Goal: Transaction & Acquisition: Purchase product/service

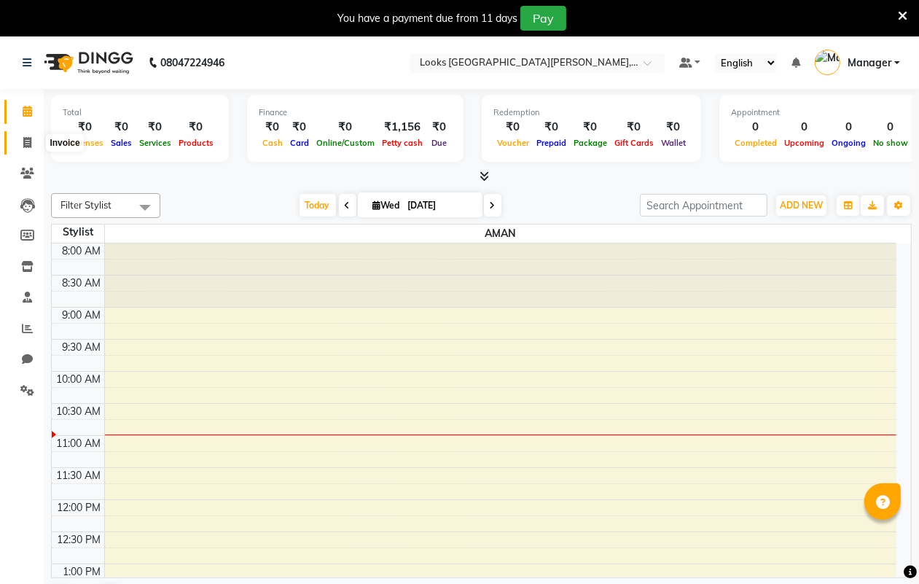
click at [24, 138] on icon at bounding box center [27, 142] width 8 height 11
select select "service"
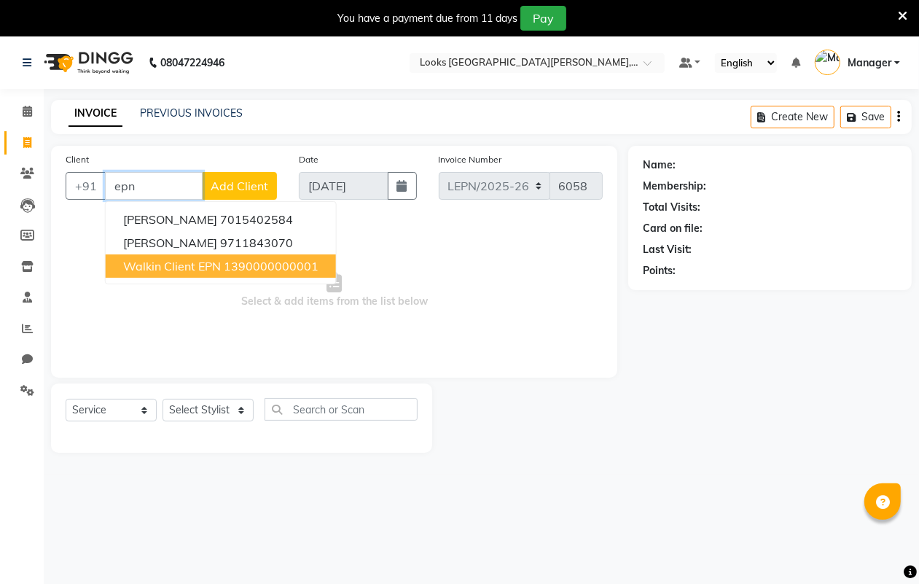
click at [193, 261] on span "Walkin Client EPN" at bounding box center [172, 266] width 98 height 15
type input "1390000000001"
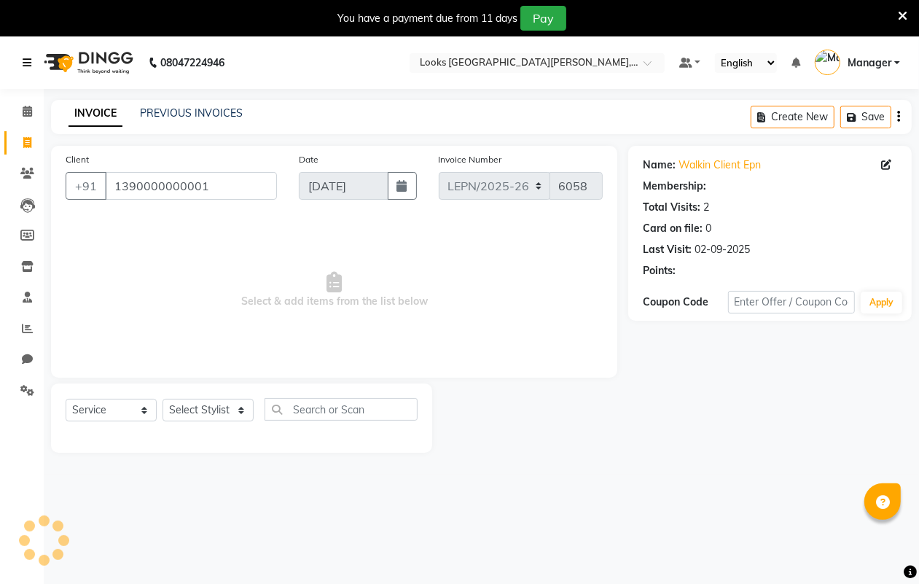
select select "1: Object"
click at [23, 60] on icon at bounding box center [27, 63] width 9 height 10
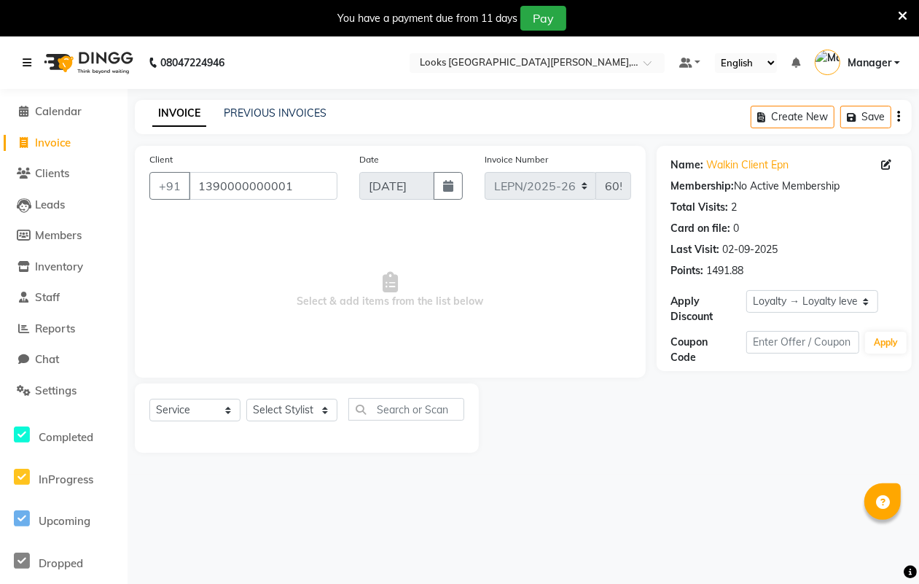
click at [23, 60] on icon at bounding box center [27, 63] width 9 height 10
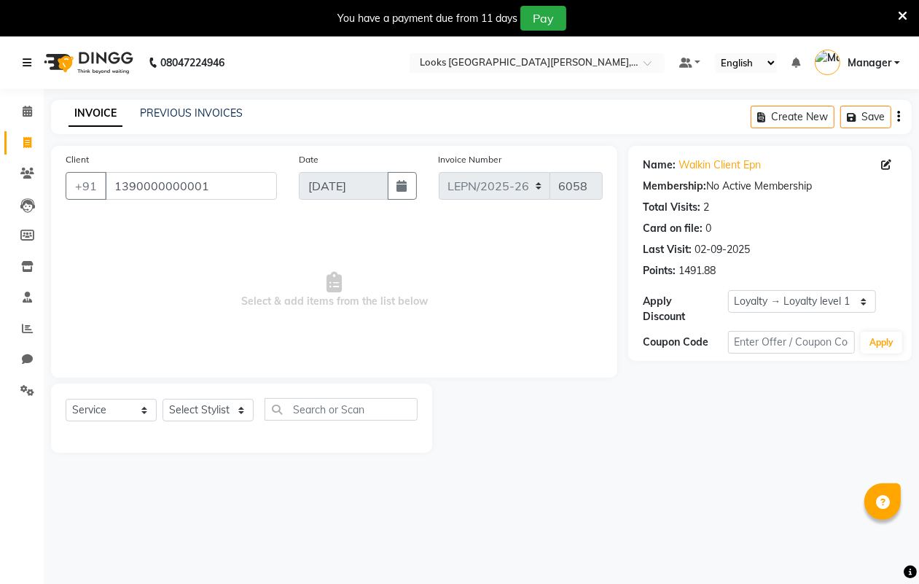
click at [23, 60] on icon at bounding box center [27, 63] width 9 height 10
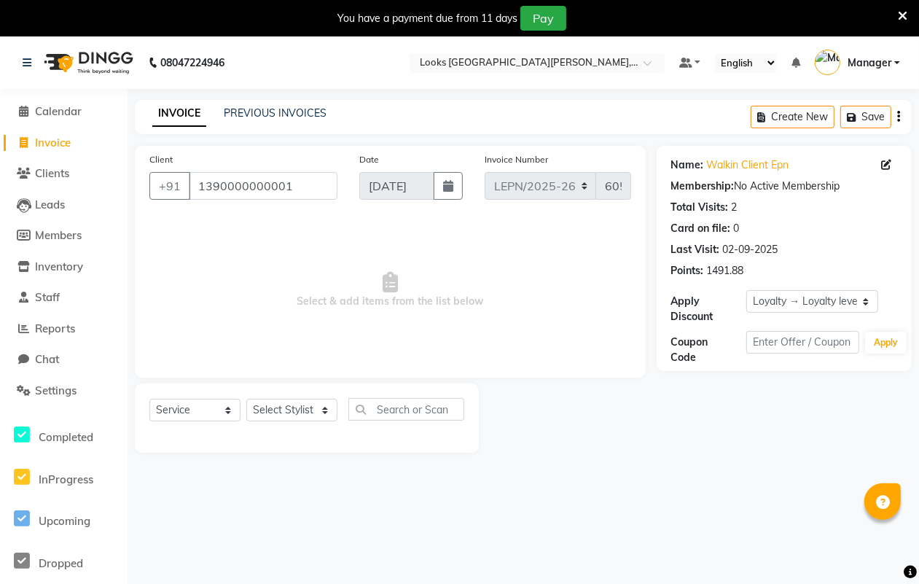
click at [15, 60] on div "08047224946" at bounding box center [124, 62] width 224 height 41
click at [23, 60] on icon at bounding box center [27, 63] width 9 height 10
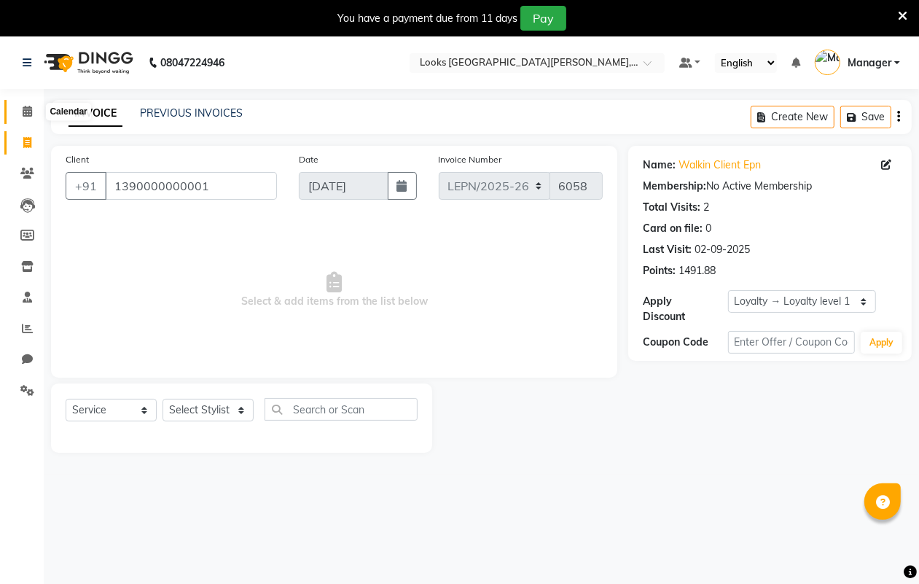
click at [20, 117] on span at bounding box center [28, 111] width 26 height 17
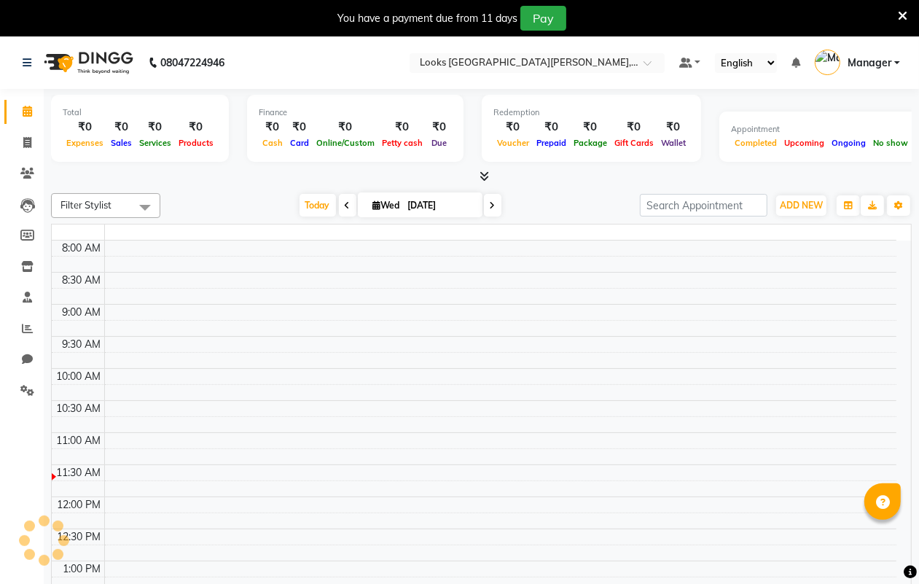
click at [24, 113] on icon at bounding box center [27, 111] width 9 height 11
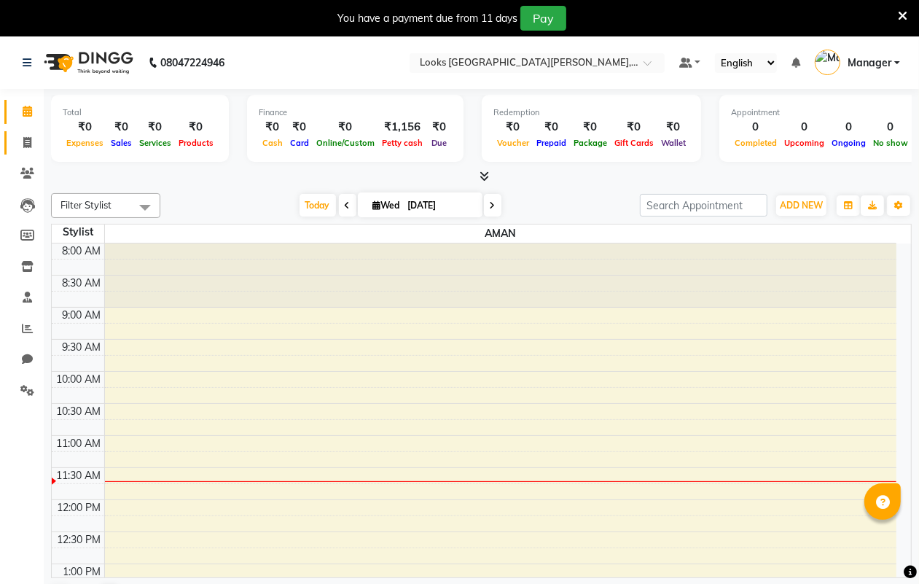
click at [18, 137] on span at bounding box center [28, 143] width 26 height 17
select select "service"
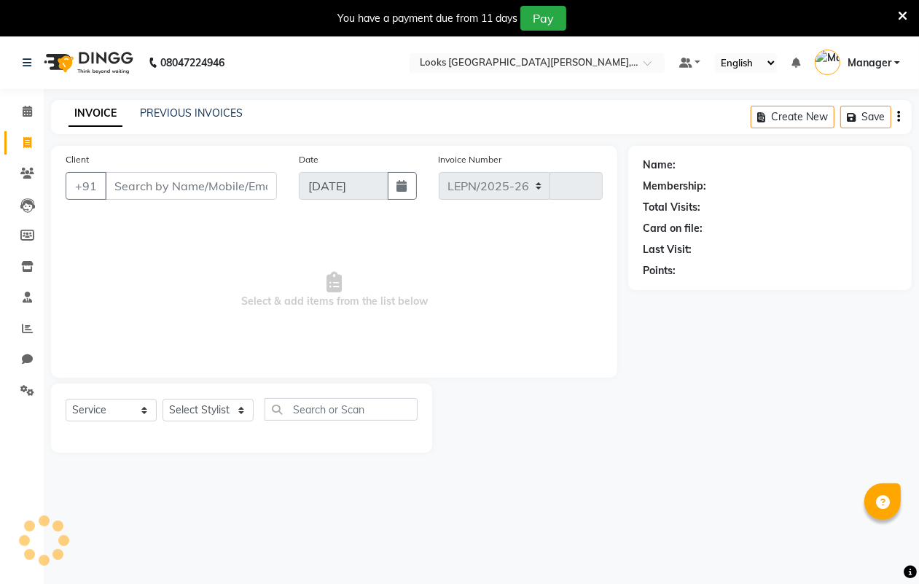
select select "8940"
type input "6058"
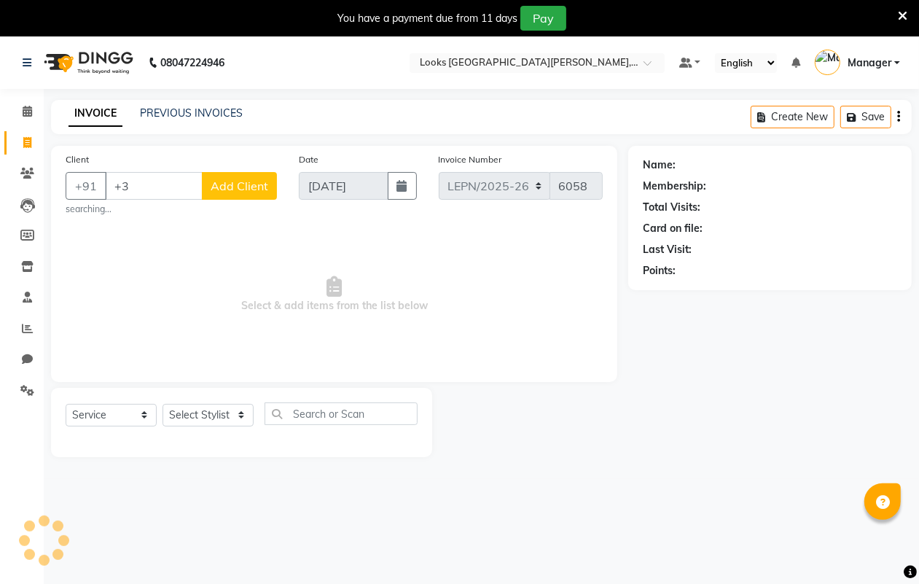
type input "+"
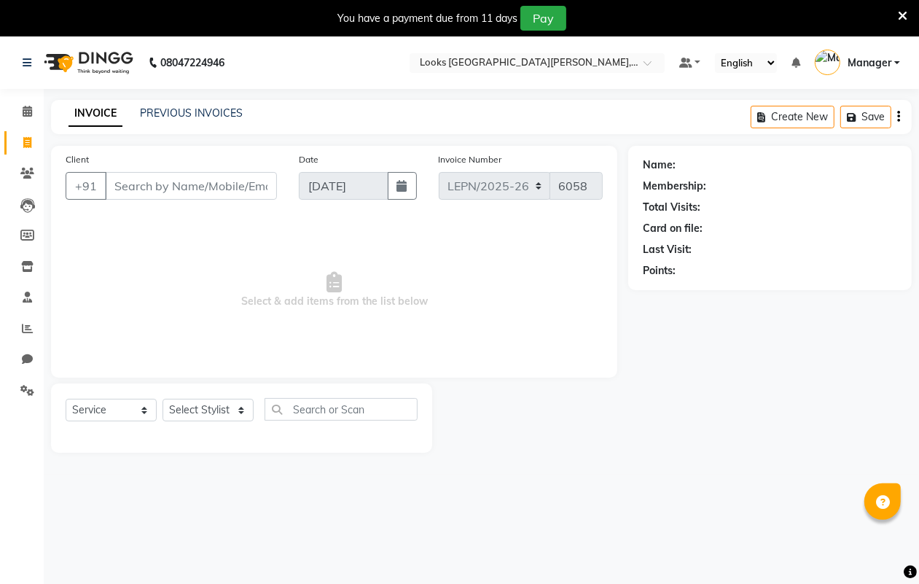
click at [64, 17] on div "You have a payment due from 11 days Pay" at bounding box center [452, 18] width 892 height 25
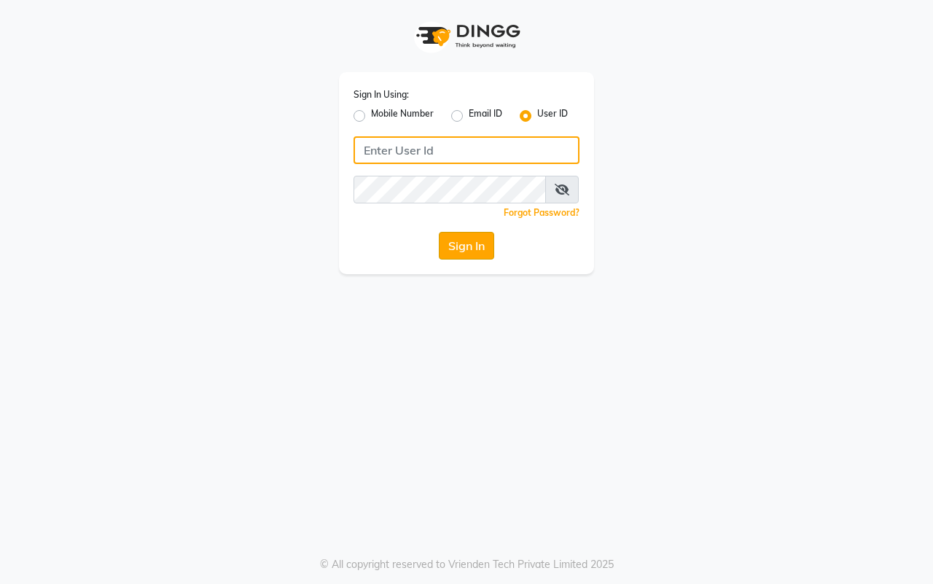
type input "e3900-01"
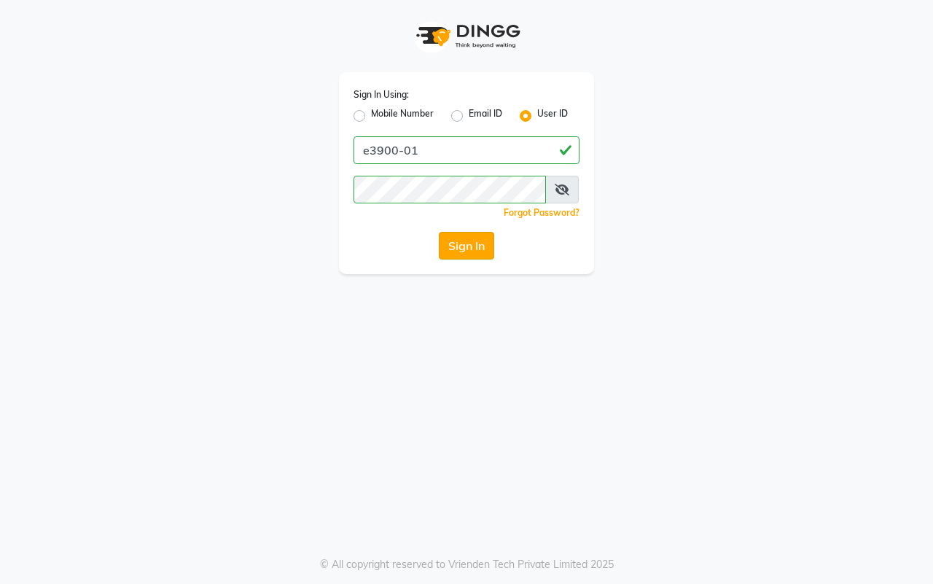
click at [457, 251] on button "Sign In" at bounding box center [466, 246] width 55 height 28
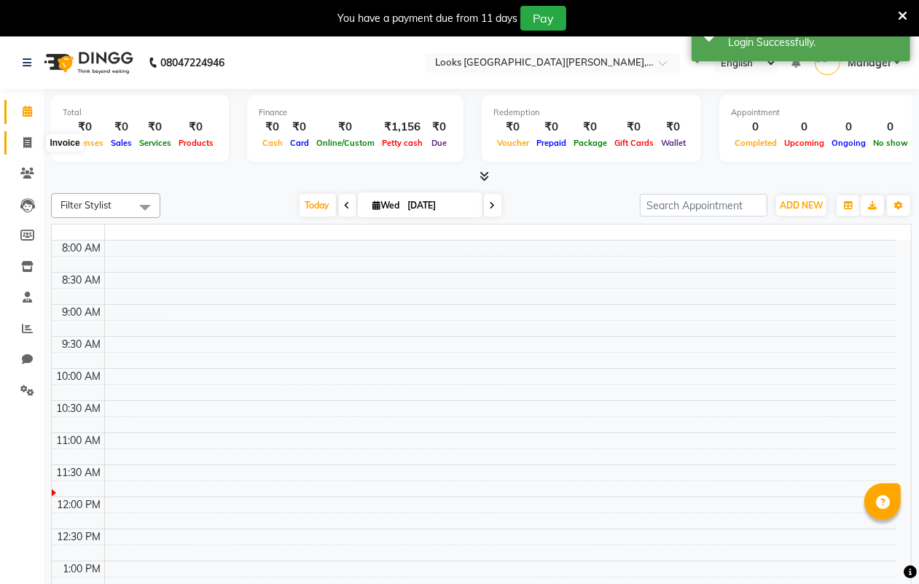
select select "en"
click at [16, 144] on span at bounding box center [28, 143] width 26 height 17
select select "service"
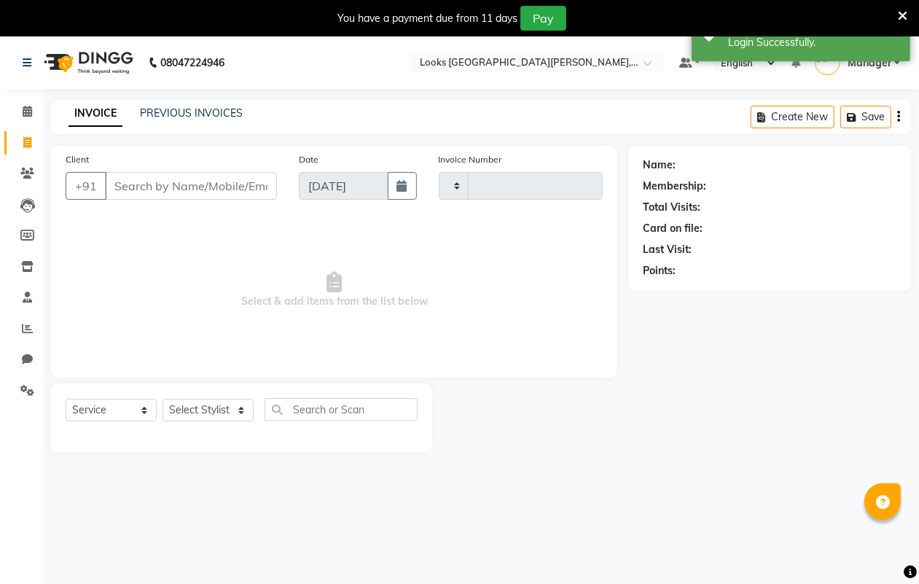
click at [180, 184] on input "Client" at bounding box center [191, 186] width 172 height 28
type input "ep"
select select "8940"
type input "6058"
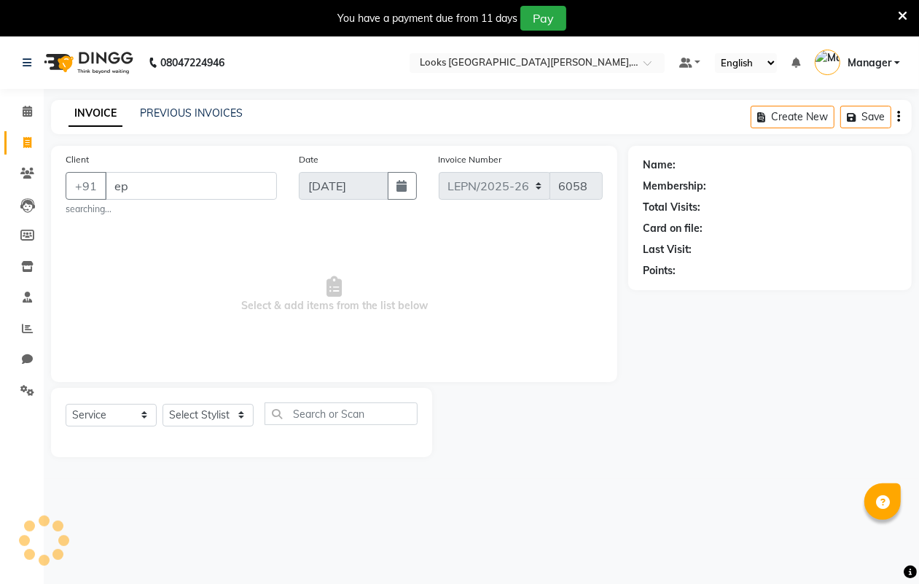
type input "e"
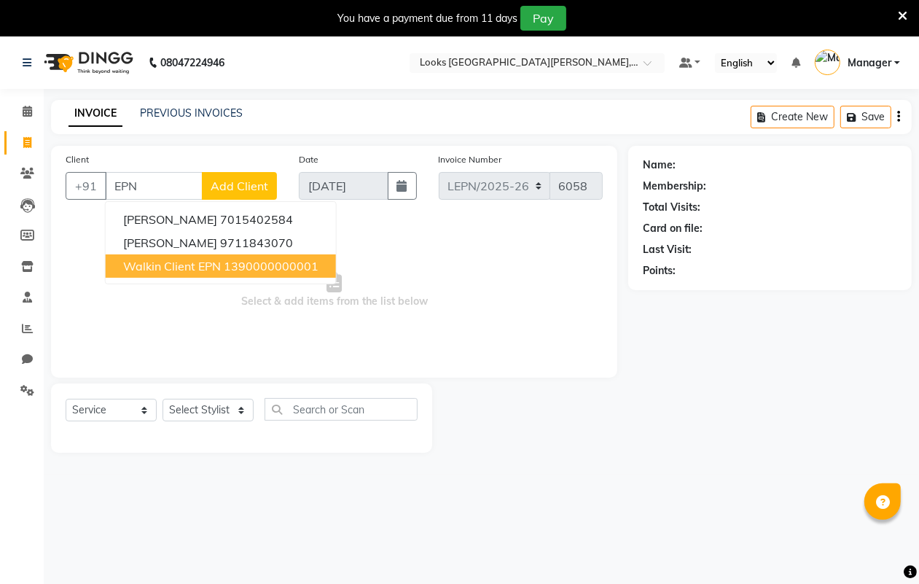
click at [198, 270] on span "Walkin Client EPN" at bounding box center [172, 266] width 98 height 15
type input "1390000000001"
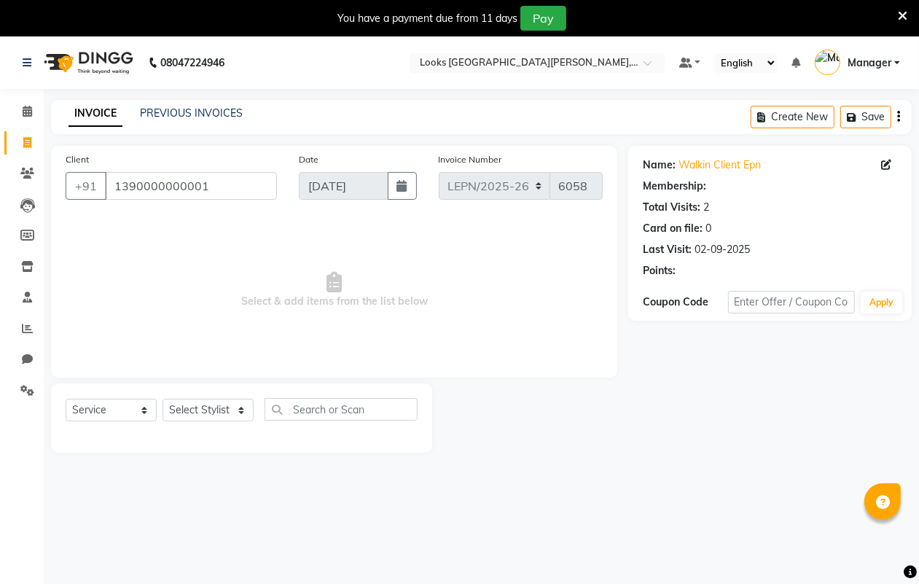
select select "1: Object"
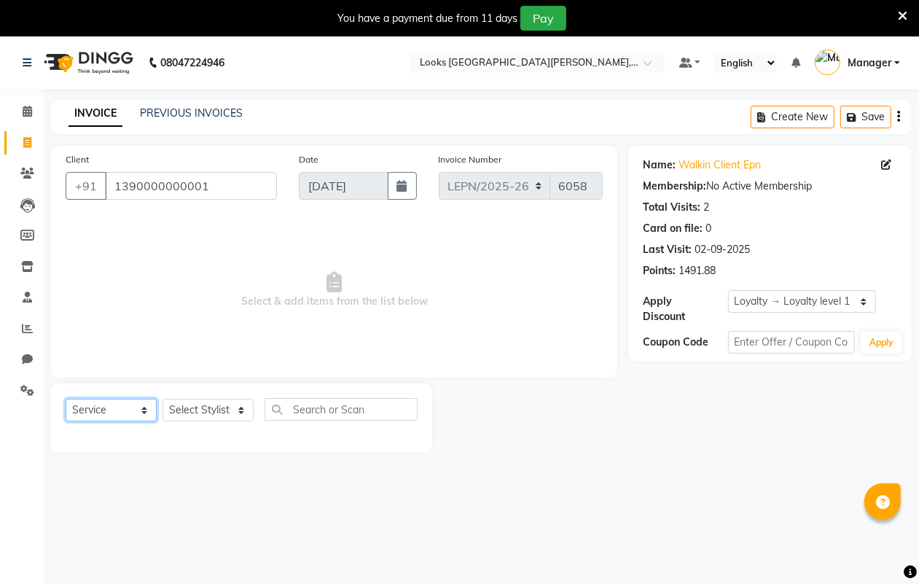
click at [143, 412] on select "Select Service Product Membership Package Voucher Prepaid Gift Card" at bounding box center [111, 410] width 91 height 23
click at [66, 399] on select "Select Service Product Membership Package Voucher Prepaid Gift Card" at bounding box center [111, 410] width 91 height 23
click at [235, 409] on select "Select Stylist AMAN Aman_Asst Baljeet_MKP [PERSON_NAME] Bobby_Mgr Counter Sales…" at bounding box center [207, 410] width 91 height 23
select select "90367"
click at [162, 399] on select "Select Stylist AMAN Aman_Asst Baljeet_MKP [PERSON_NAME] Bobby_Mgr Counter Sales…" at bounding box center [207, 410] width 91 height 23
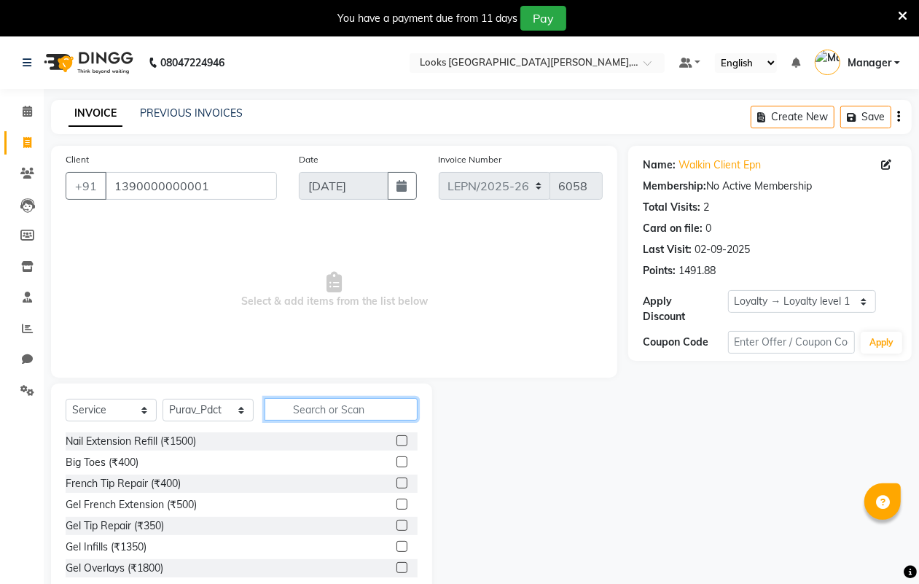
click at [323, 406] on input "text" at bounding box center [340, 409] width 153 height 23
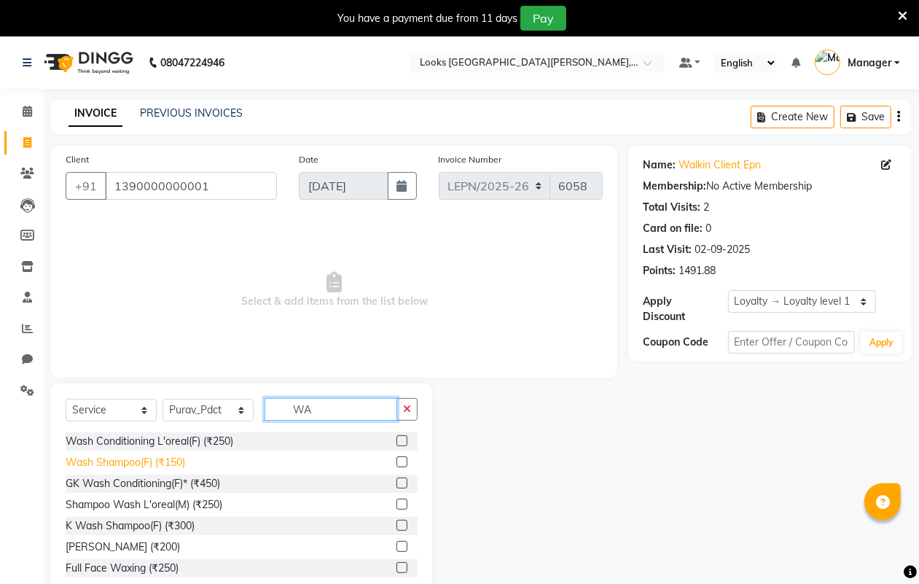
type input "WA"
click at [162, 457] on div "Wash Shampoo(F) (₹150)" at bounding box center [125, 462] width 119 height 15
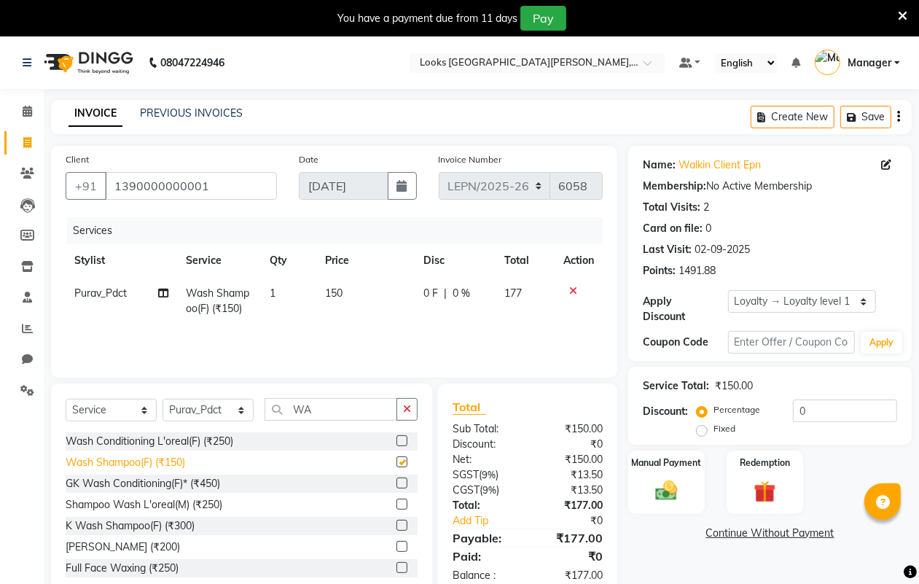
checkbox input "false"
click at [340, 293] on span "150" at bounding box center [333, 292] width 17 height 13
select select "90367"
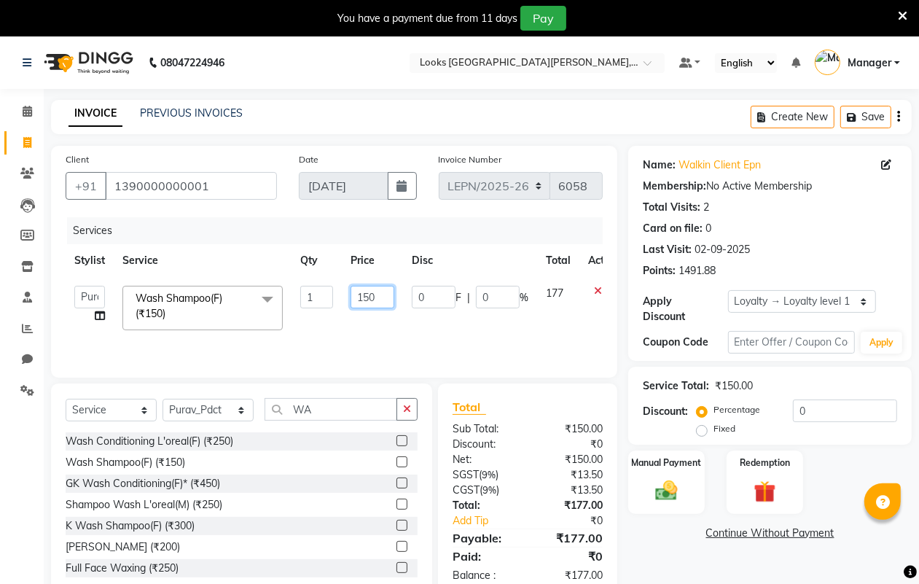
click at [379, 294] on input "150" at bounding box center [372, 297] width 44 height 23
type input "1"
type input "424"
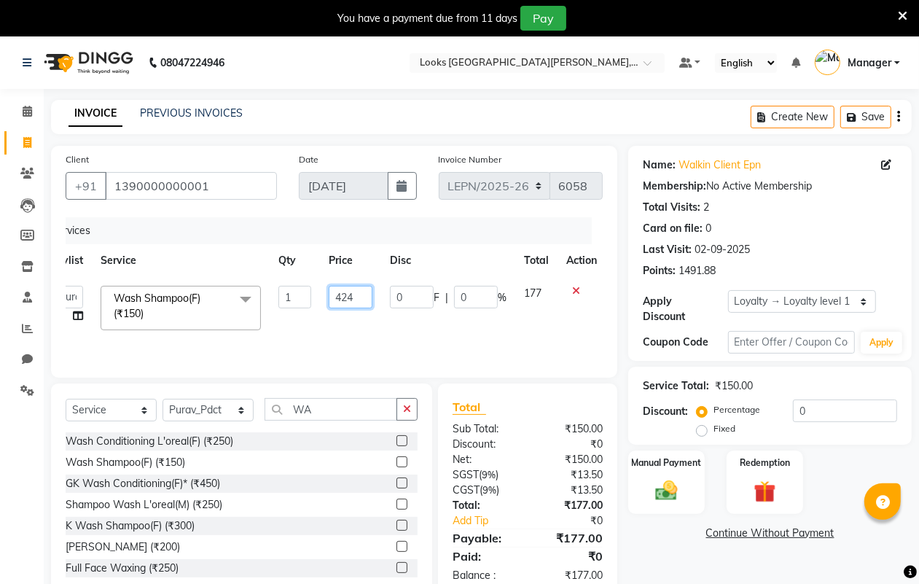
scroll to position [0, 23]
click at [565, 315] on td at bounding box center [580, 308] width 48 height 62
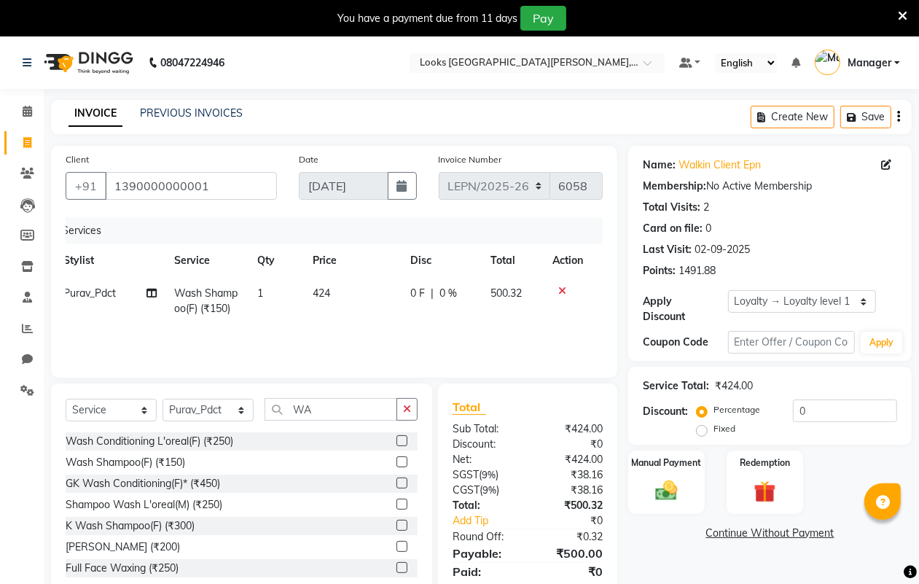
scroll to position [51, 0]
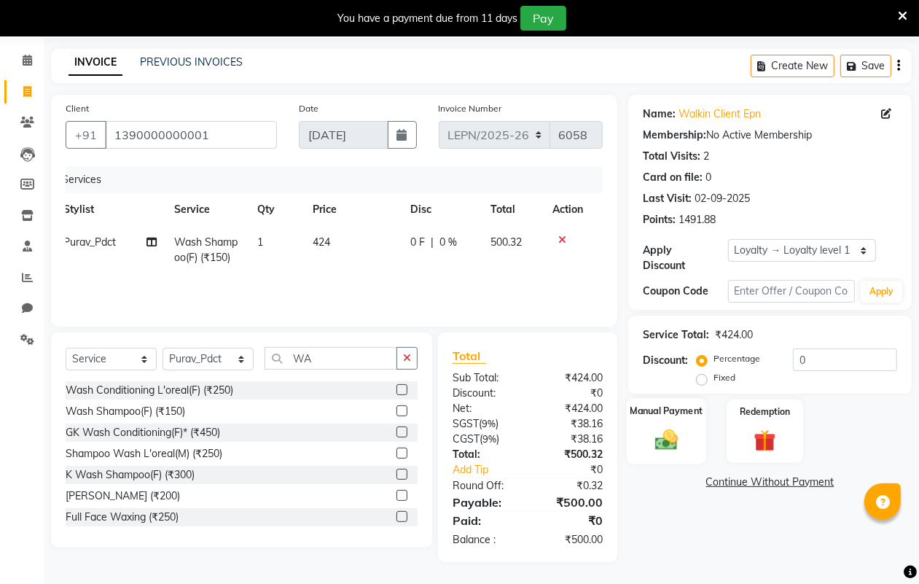
click at [682, 428] on img at bounding box center [666, 439] width 36 height 26
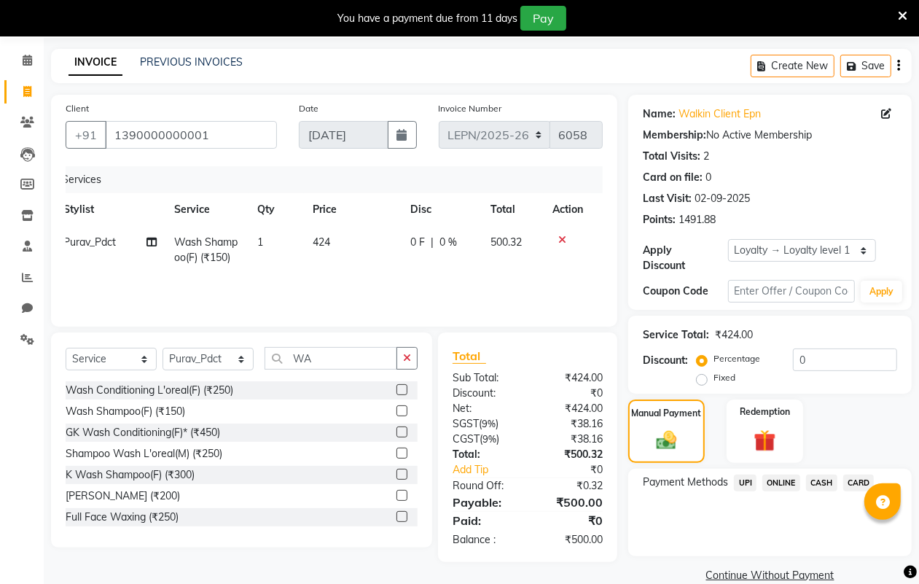
click at [820, 481] on span "CASH" at bounding box center [821, 482] width 31 height 17
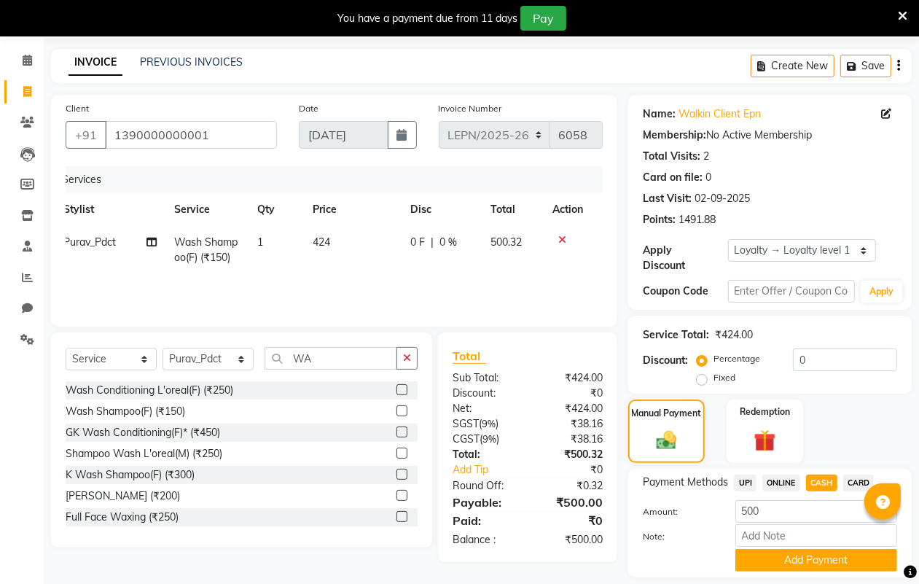
scroll to position [95, 0]
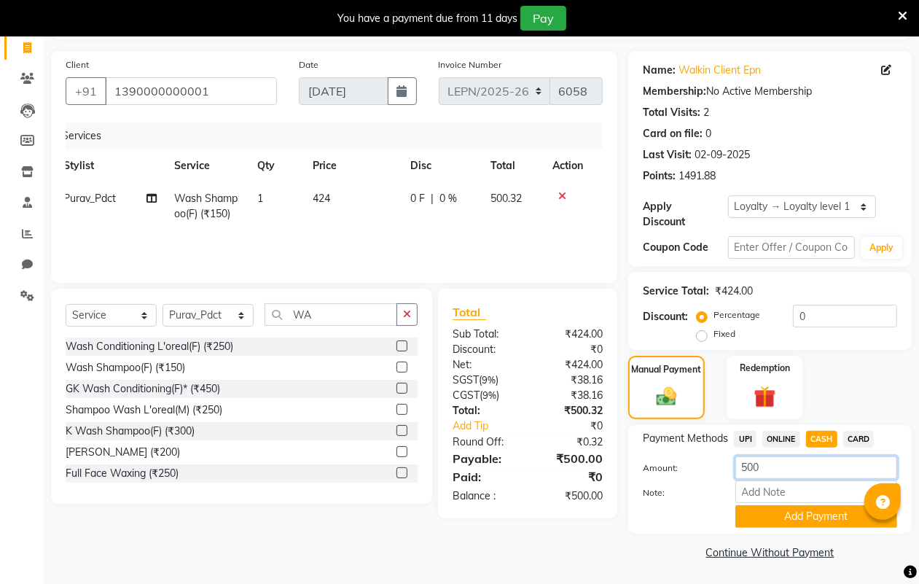
click at [795, 470] on input "500" at bounding box center [816, 467] width 162 height 23
click at [802, 519] on button "Add Payment" at bounding box center [816, 516] width 162 height 23
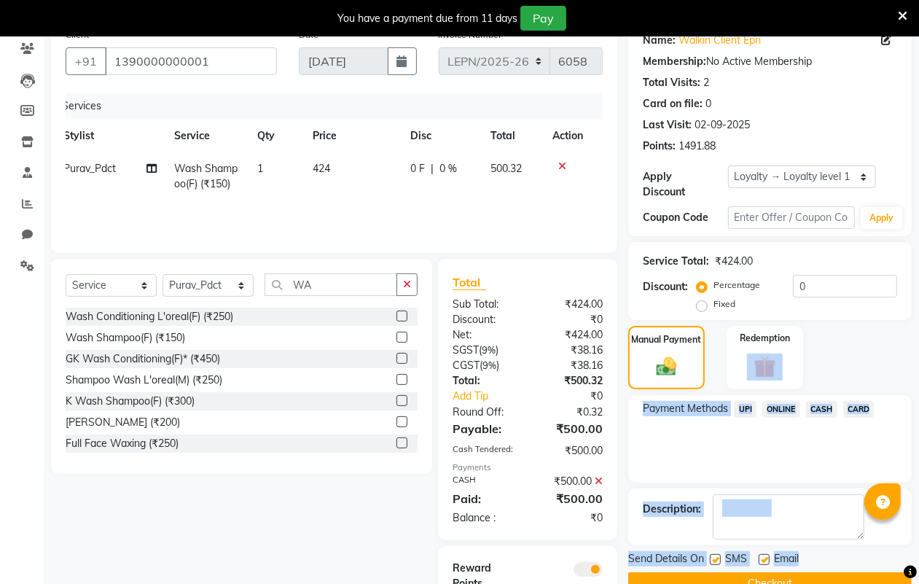
drag, startPoint x: 917, startPoint y: 372, endPoint x: 925, endPoint y: 485, distance: 113.3
click at [919, 459] on html "08047224946 Select Location × Looks [GEOGRAPHIC_DATA][PERSON_NAME], [GEOGRAPHIC…" at bounding box center [459, 167] width 919 height 584
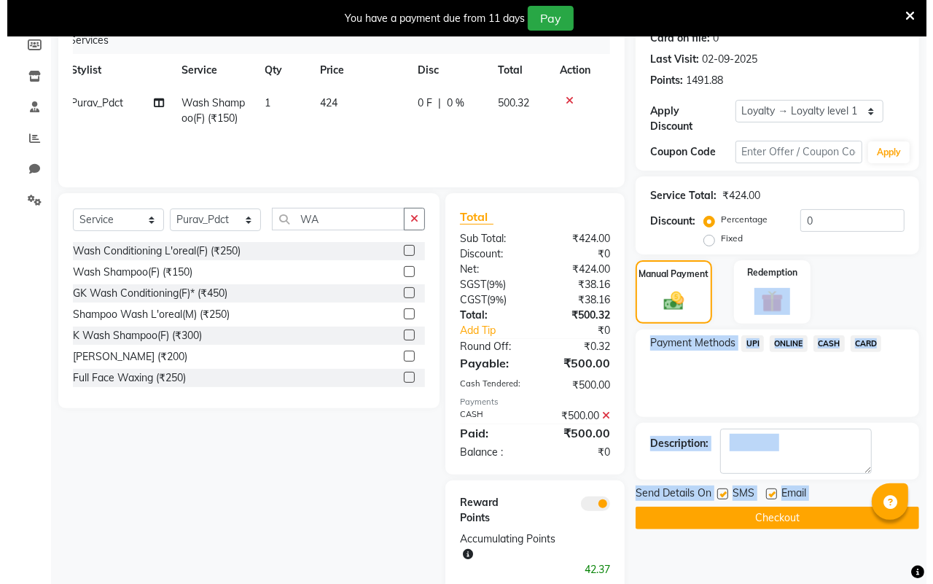
scroll to position [219, 0]
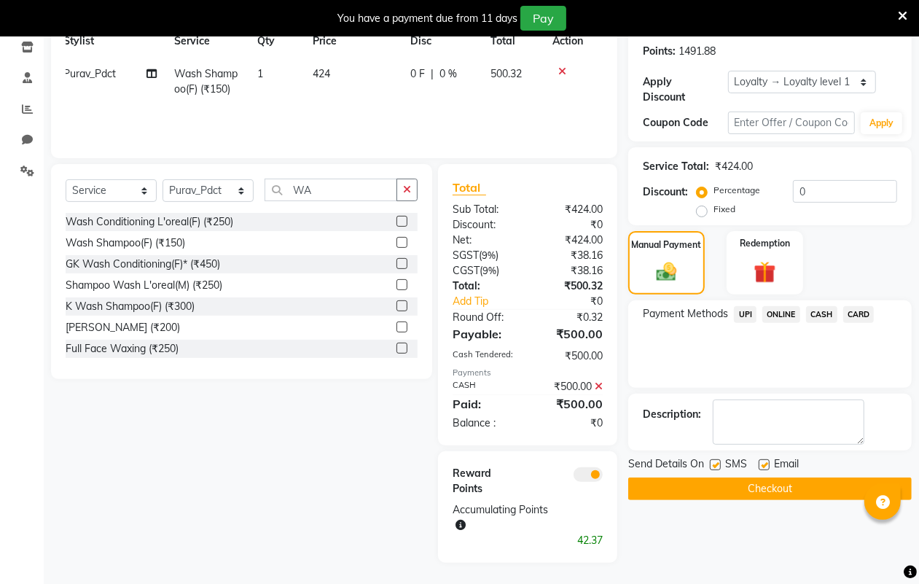
click at [574, 471] on span at bounding box center [587, 474] width 29 height 15
click at [603, 477] on input "checkbox" at bounding box center [603, 477] width 0 height 0
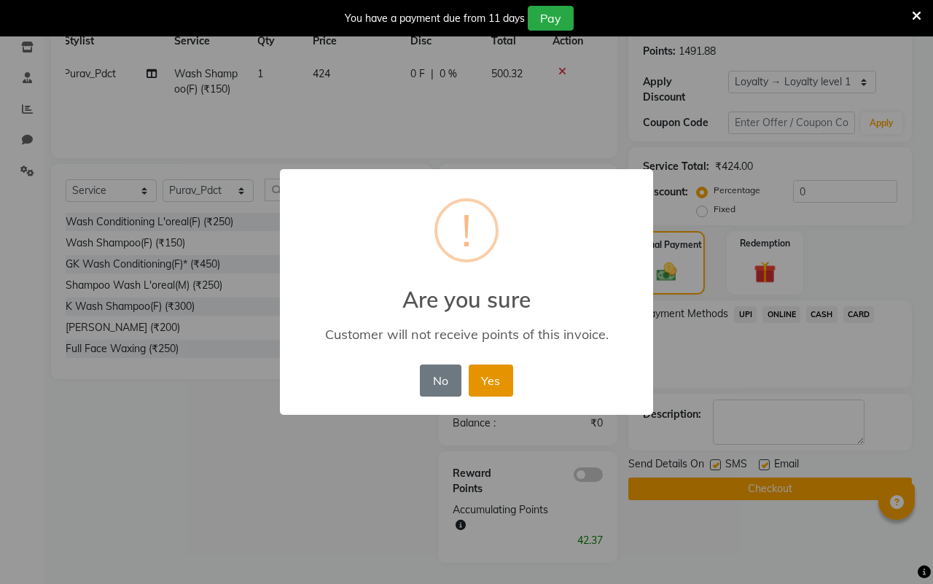
click at [483, 375] on button "Yes" at bounding box center [491, 380] width 44 height 32
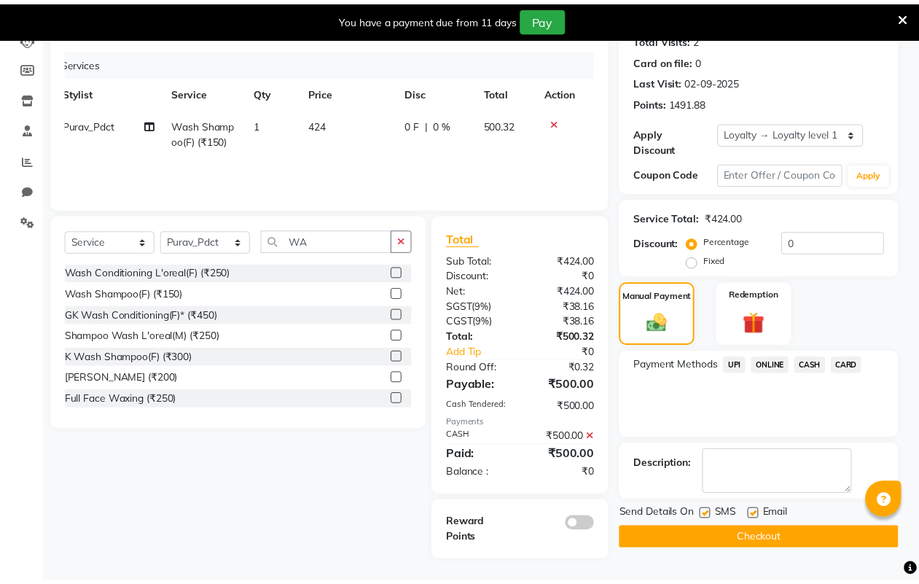
scroll to position [168, 0]
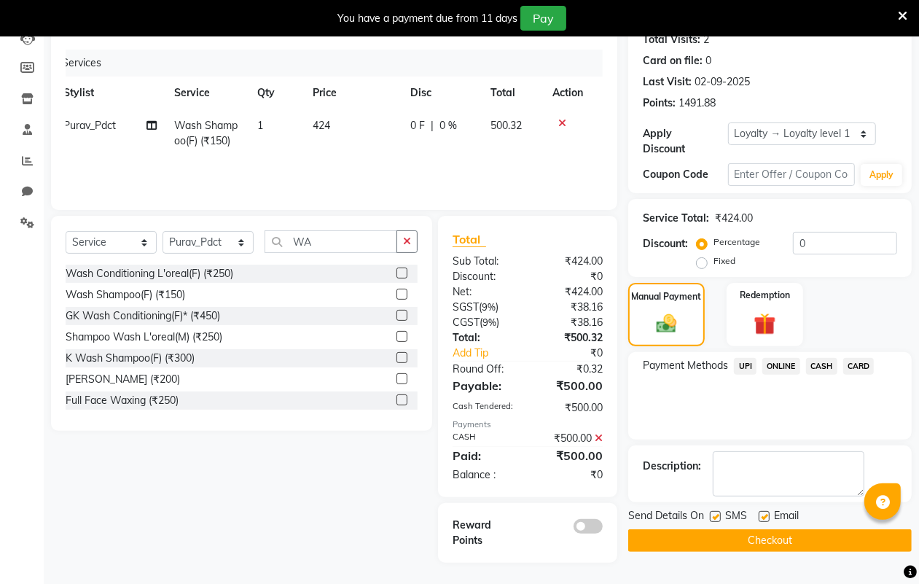
click at [760, 533] on button "Checkout" at bounding box center [769, 540] width 283 height 23
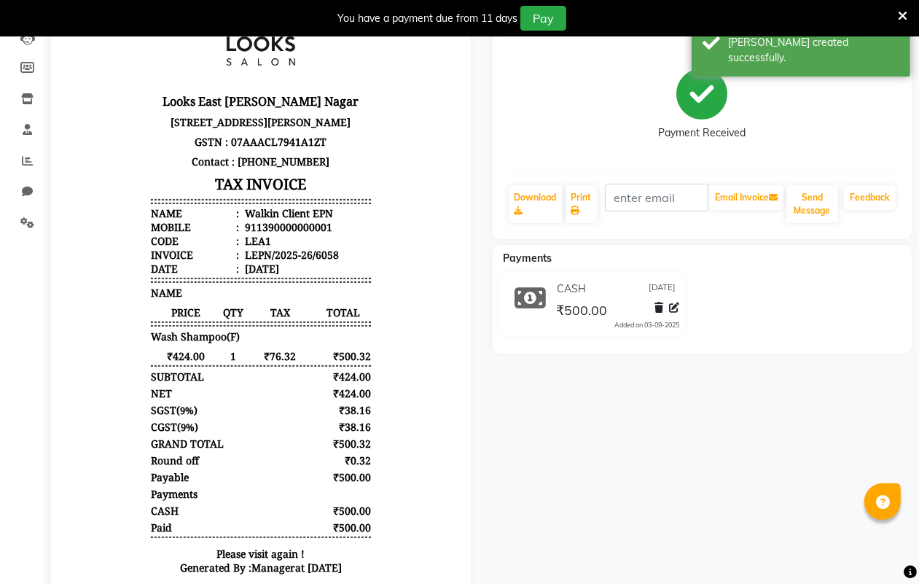
select select "service"
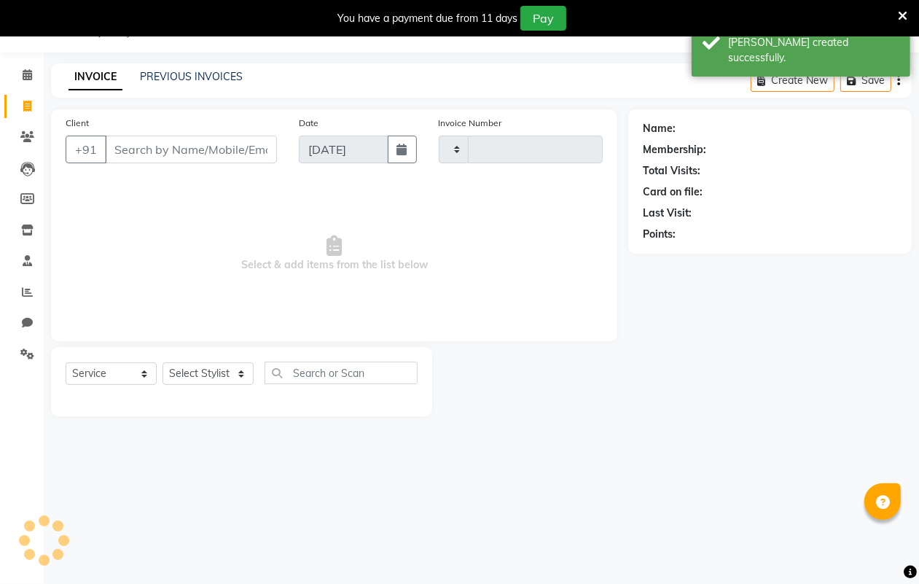
scroll to position [36, 0]
type input "6059"
select select "8940"
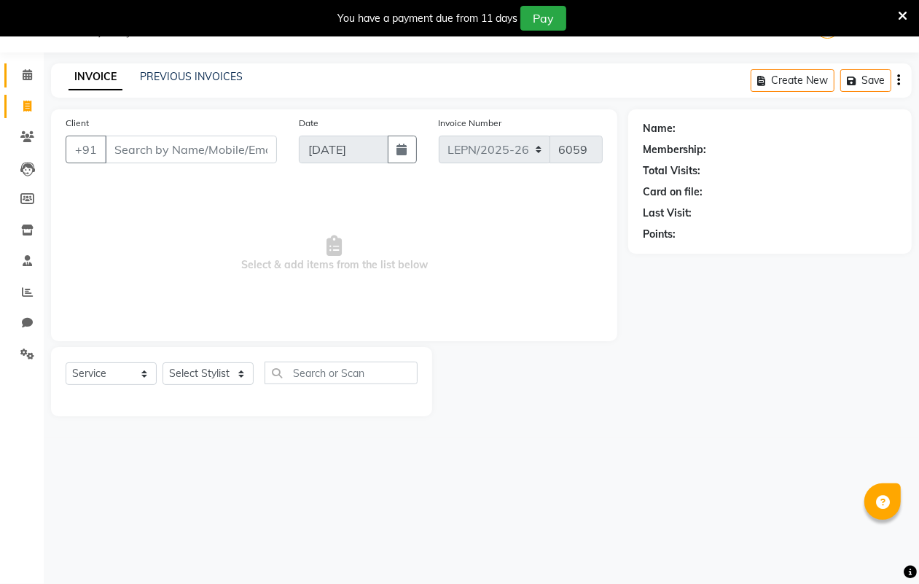
click at [18, 73] on span at bounding box center [28, 75] width 26 height 17
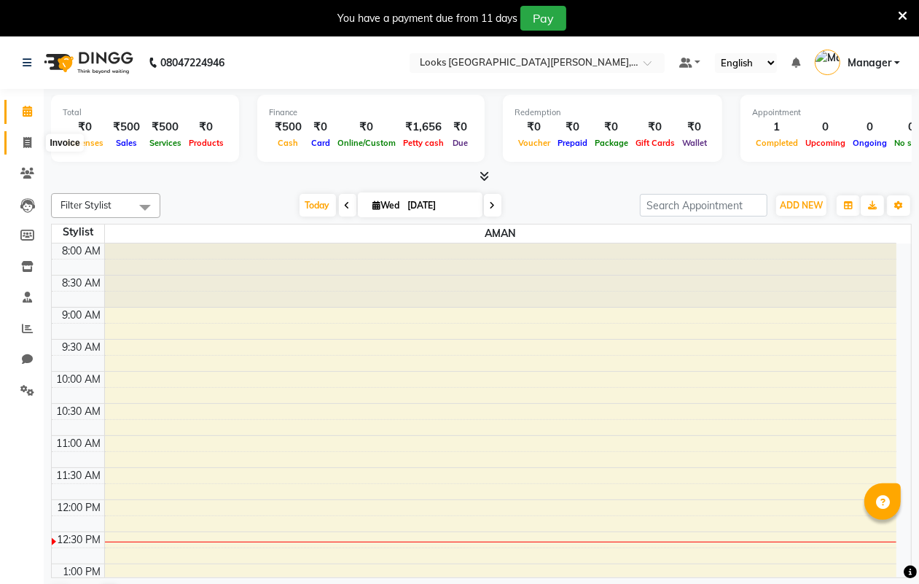
click at [26, 139] on icon at bounding box center [27, 142] width 8 height 11
select select "service"
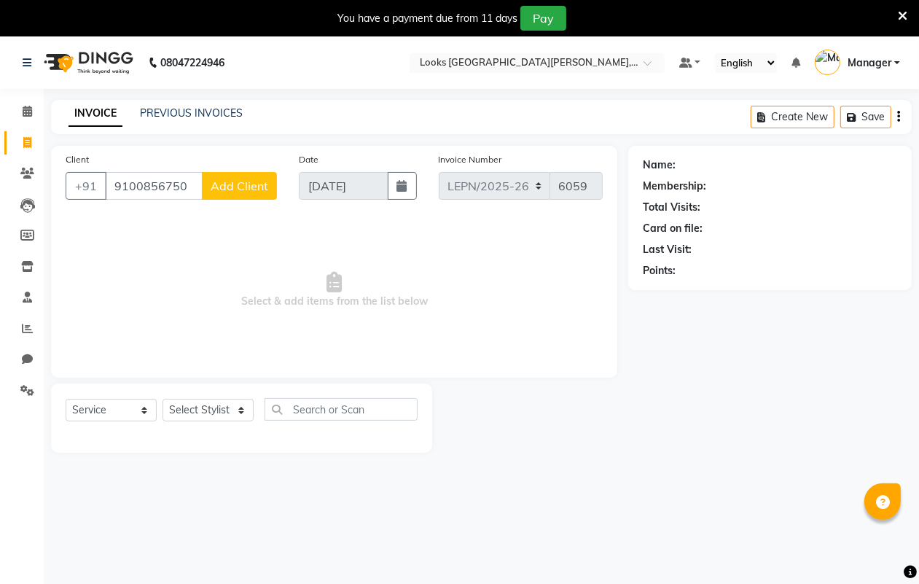
drag, startPoint x: 192, startPoint y: 187, endPoint x: 103, endPoint y: 162, distance: 92.3
click at [103, 162] on div "Client [PHONE_NUMBER] Add Client" at bounding box center [171, 182] width 233 height 60
type input "9100856750"
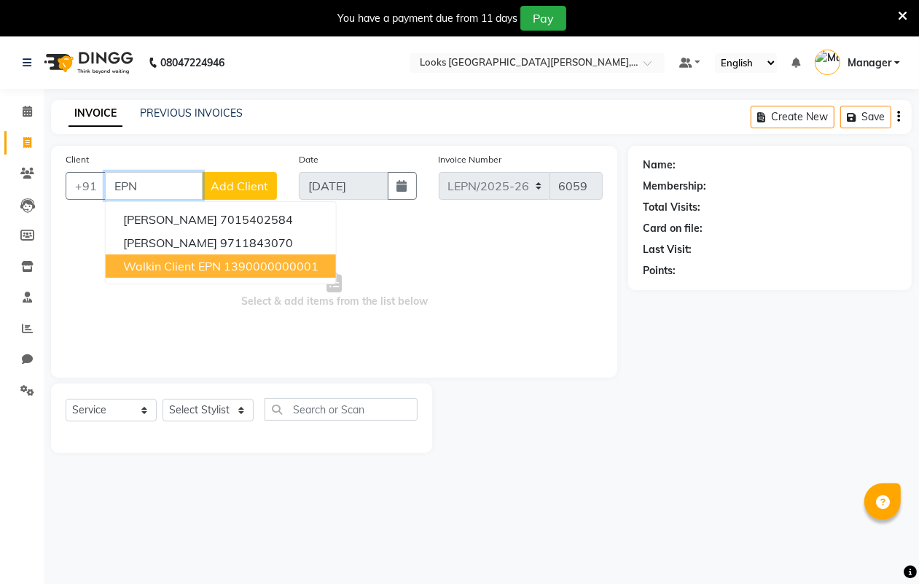
click at [193, 268] on span "Walkin Client EPN" at bounding box center [172, 266] width 98 height 15
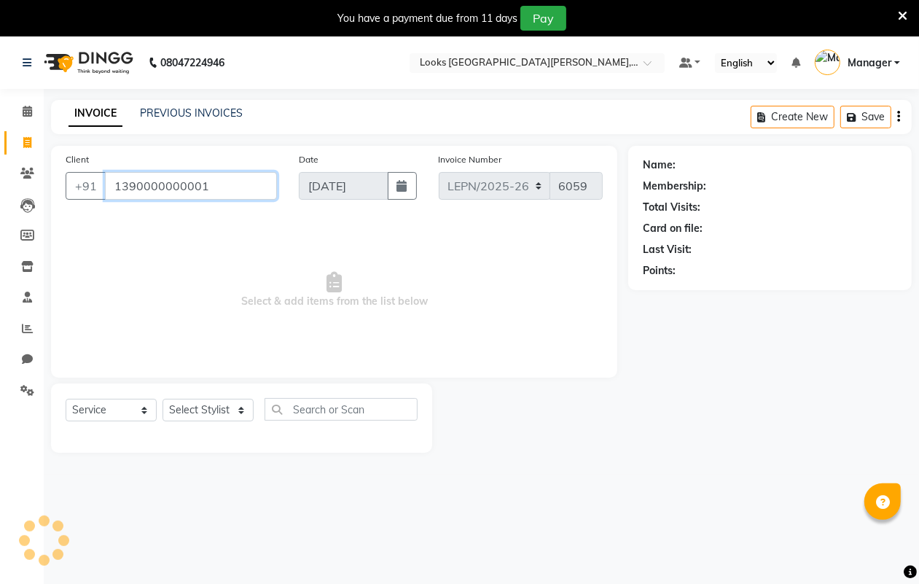
type input "1390000000001"
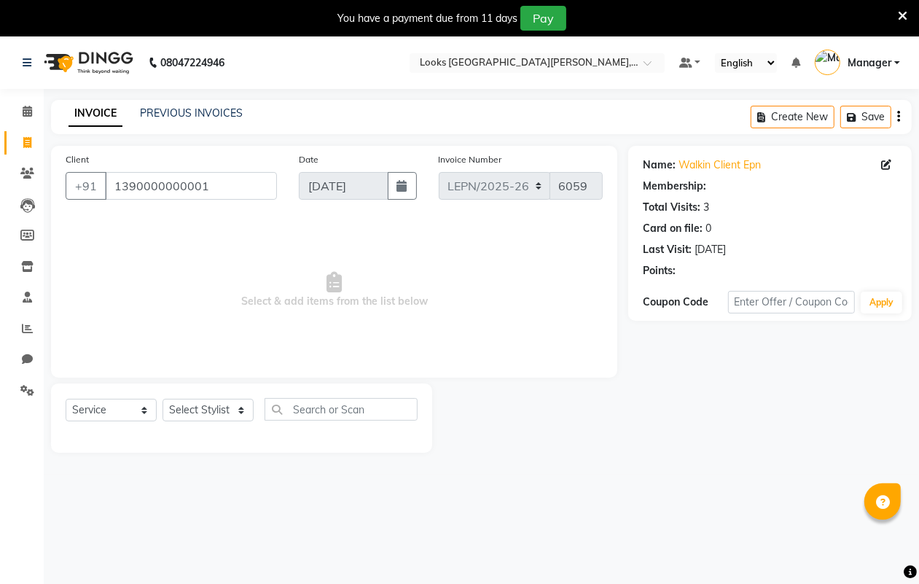
select select "1: Object"
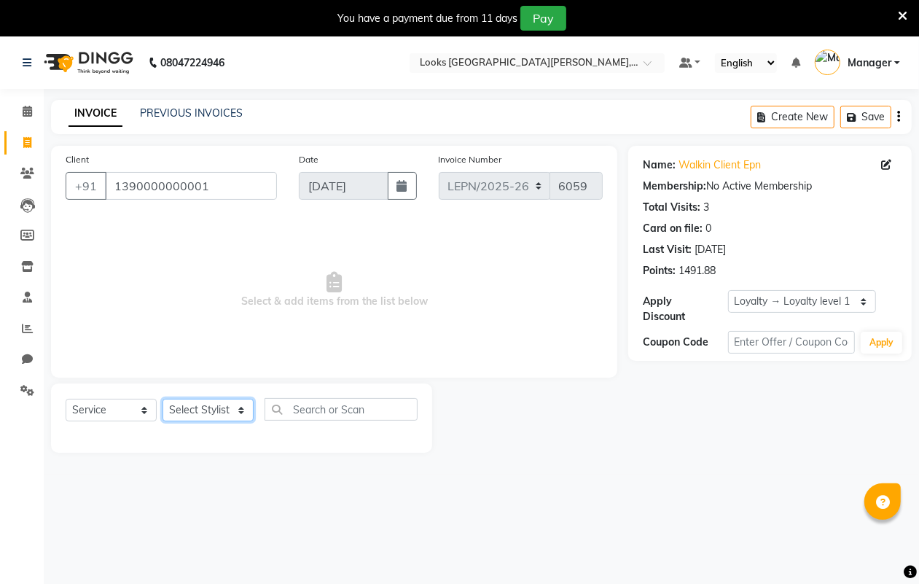
click at [205, 412] on select "Select Stylist AMAN Aman_Asst Baljeet_MKP [PERSON_NAME] Bobby_Mgr Counter Sales…" at bounding box center [207, 410] width 91 height 23
select select "90365"
drag, startPoint x: 205, startPoint y: 412, endPoint x: 312, endPoint y: 404, distance: 106.7
click at [205, 412] on select "Select Stylist AMAN Aman_Asst Baljeet_MKP [PERSON_NAME] Bobby_Mgr Counter Sales…" at bounding box center [207, 410] width 91 height 23
click at [311, 402] on input "text" at bounding box center [340, 409] width 153 height 23
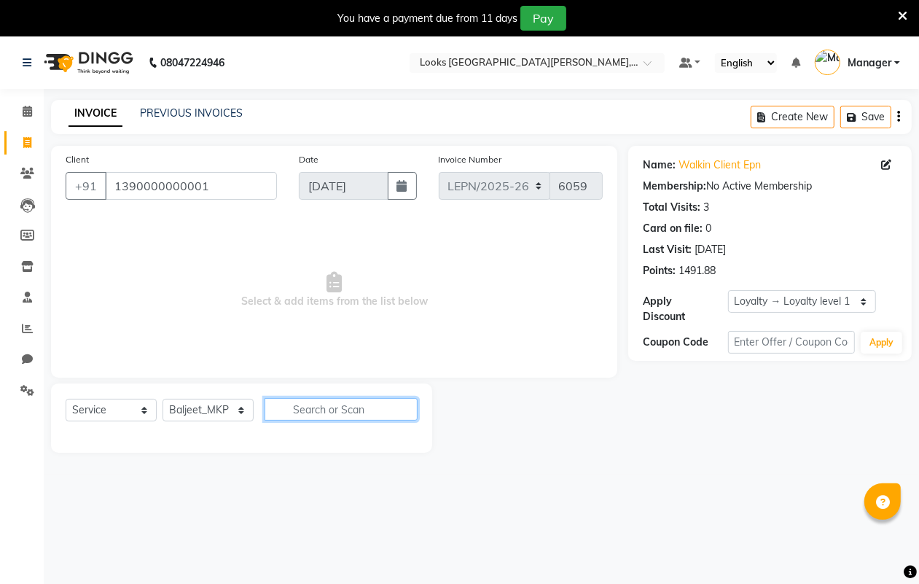
click at [323, 410] on input "text" at bounding box center [340, 409] width 153 height 23
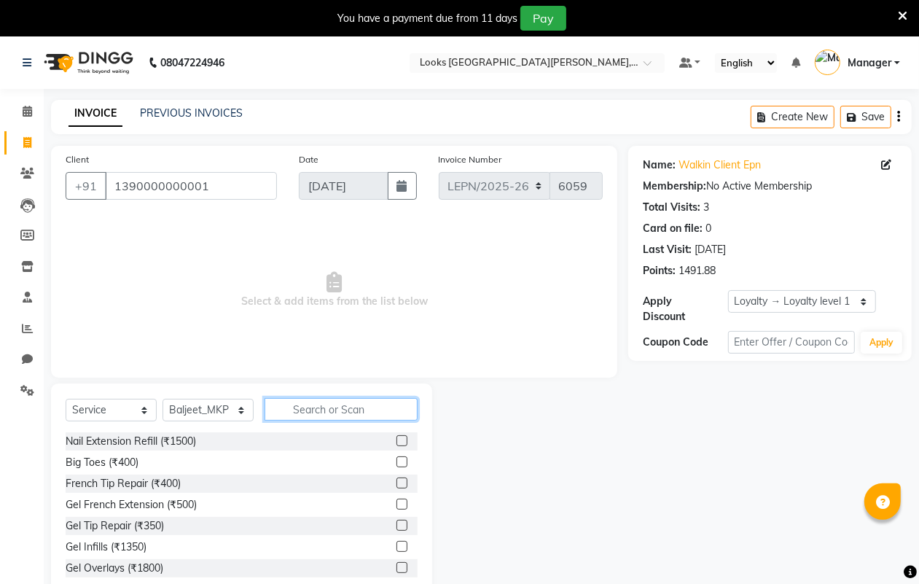
click at [312, 404] on input "text" at bounding box center [340, 409] width 153 height 23
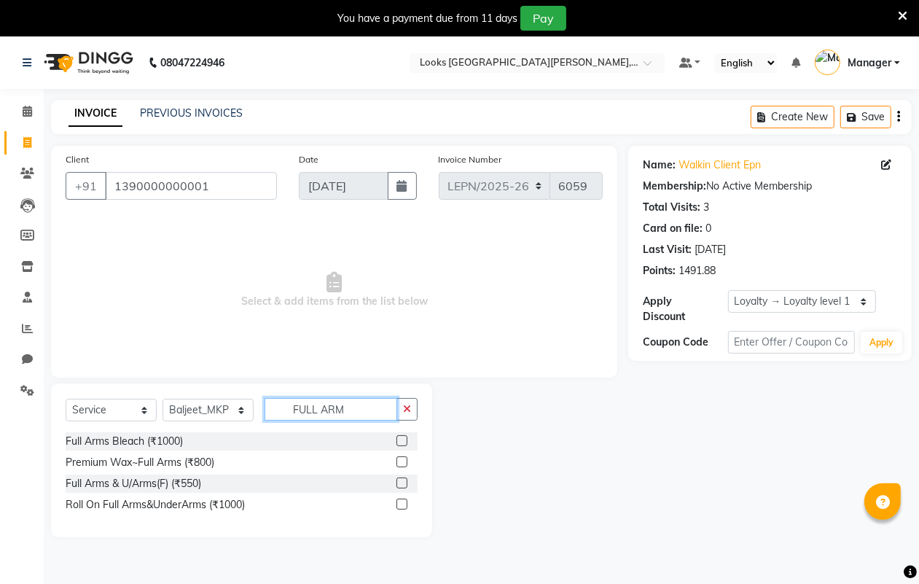
type input "FULL ARM"
click at [401, 463] on label at bounding box center [401, 461] width 11 height 11
click at [401, 463] on input "checkbox" at bounding box center [400, 462] width 9 height 9
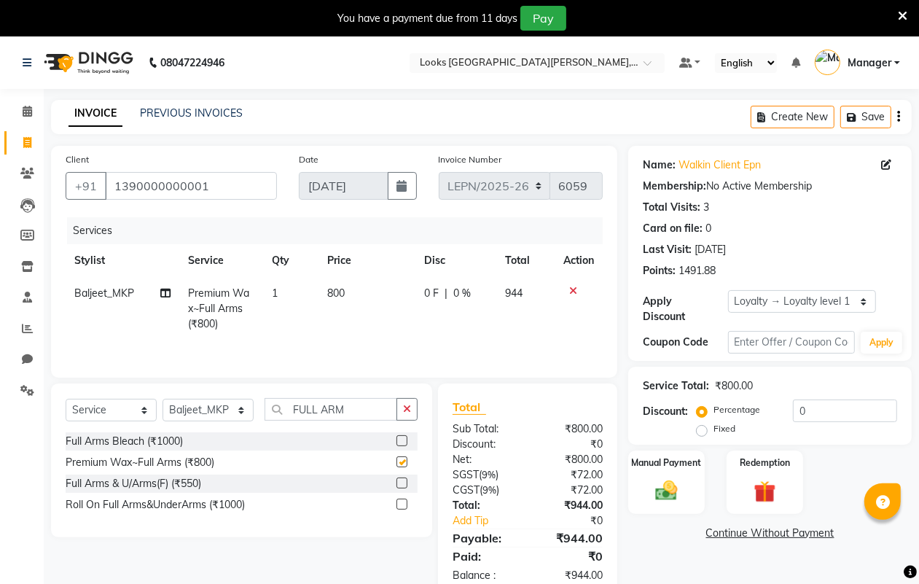
checkbox input "false"
click at [352, 410] on input "FULL ARM" at bounding box center [330, 409] width 133 height 23
type input "F"
type input "FULL LEGS"
click at [402, 464] on label at bounding box center [401, 461] width 11 height 11
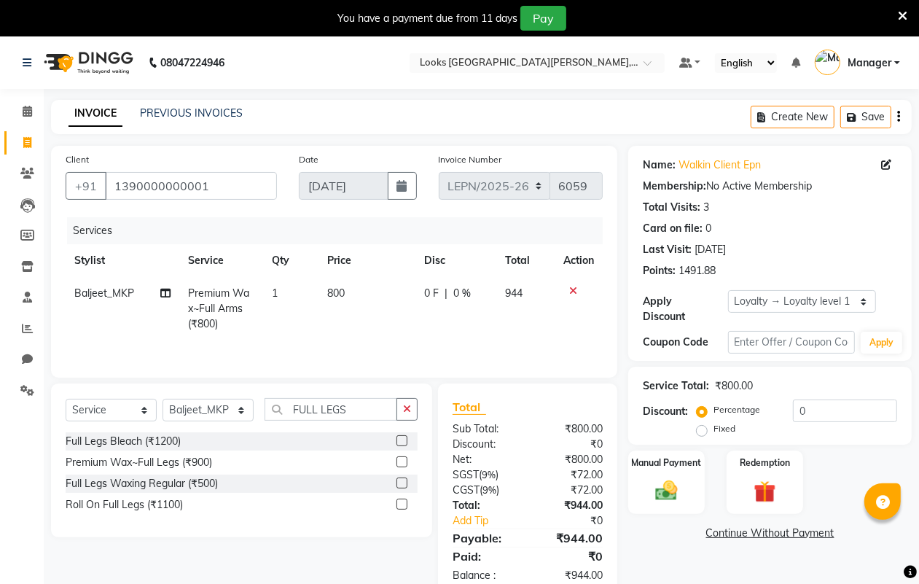
click at [402, 464] on input "checkbox" at bounding box center [400, 462] width 9 height 9
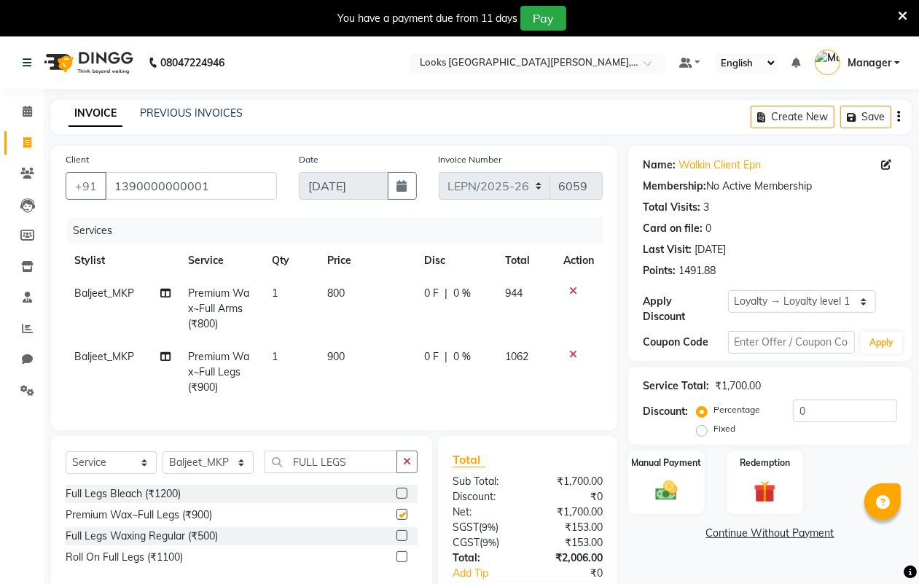
checkbox input "false"
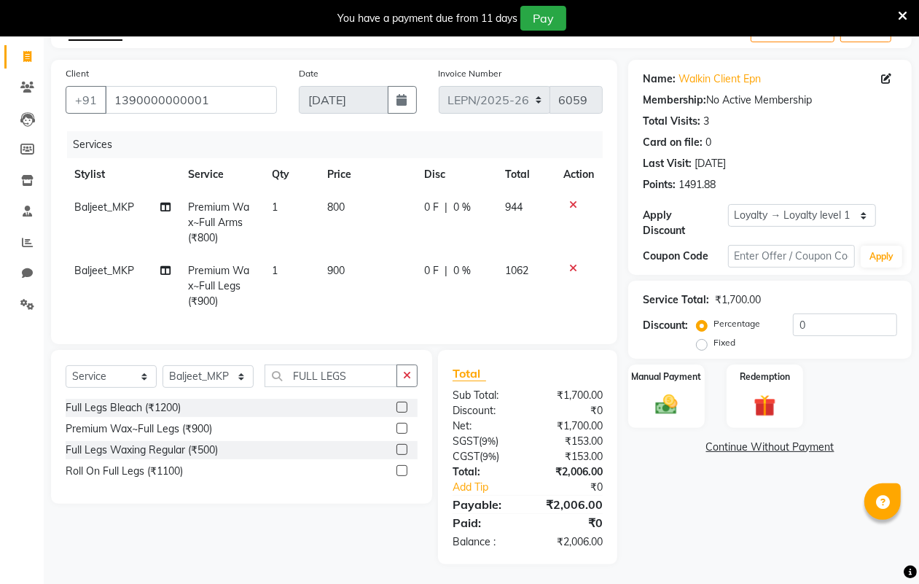
scroll to position [91, 0]
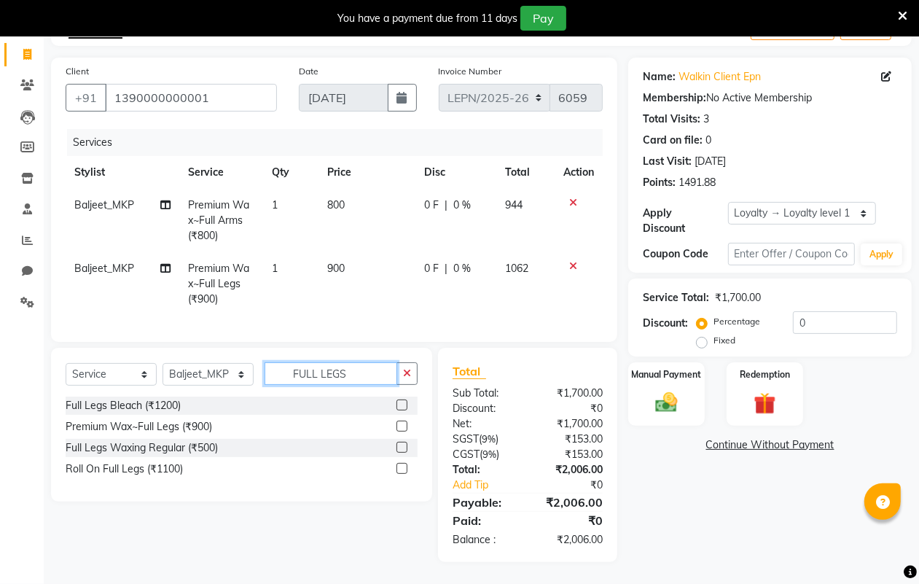
click at [352, 383] on input "FULL LEGS" at bounding box center [330, 373] width 133 height 23
type input "F"
type input "EYEB"
click at [401, 431] on label at bounding box center [401, 425] width 11 height 11
click at [401, 431] on input "checkbox" at bounding box center [400, 426] width 9 height 9
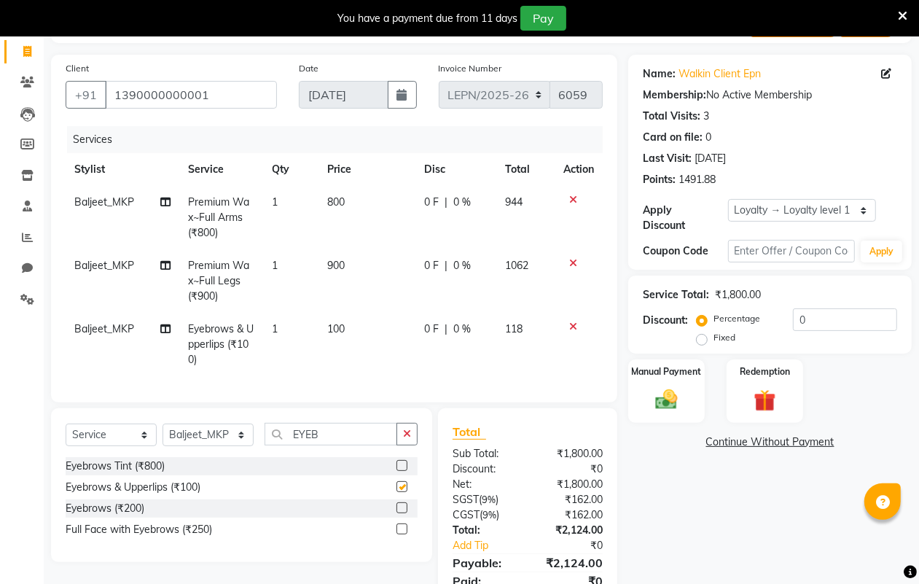
checkbox input "false"
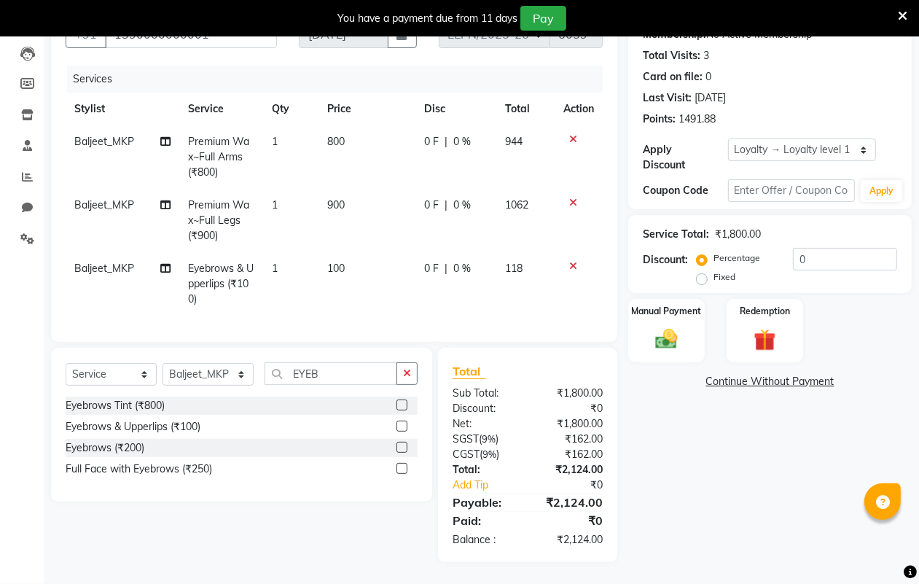
scroll to position [74, 0]
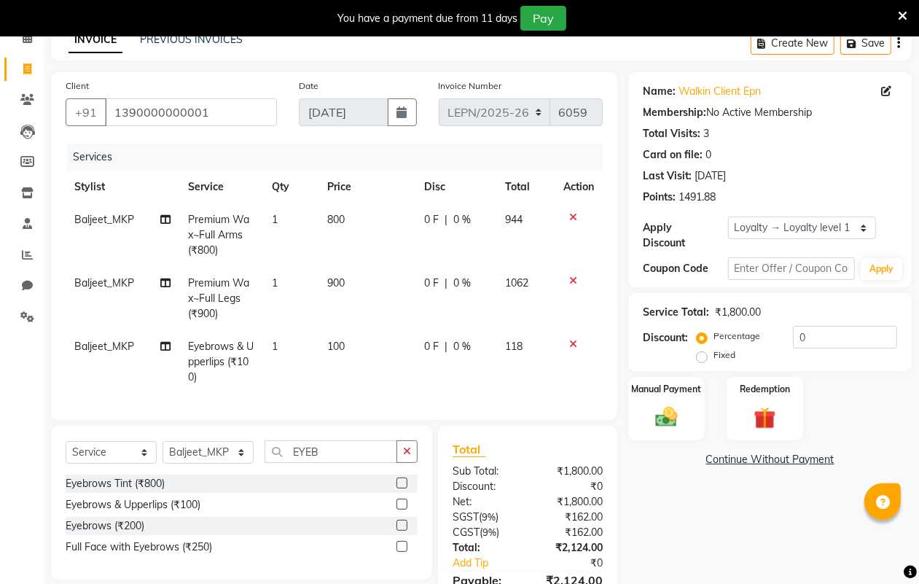
drag, startPoint x: 355, startPoint y: 215, endPoint x: 364, endPoint y: 224, distance: 13.4
click at [354, 215] on td "800" at bounding box center [367, 234] width 98 height 63
select select "90365"
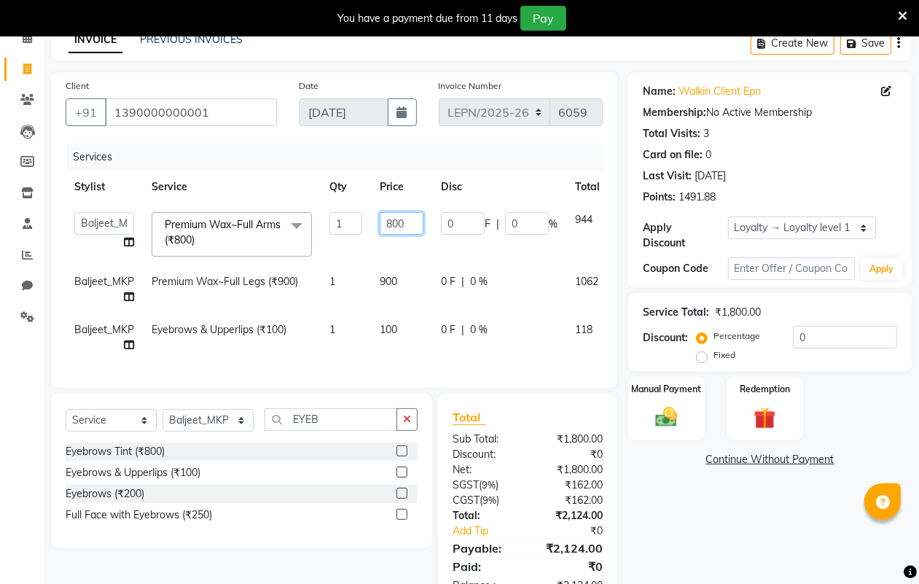
click at [409, 224] on input "800" at bounding box center [402, 223] width 44 height 23
type input "8"
type input "585"
click at [398, 283] on td "900" at bounding box center [401, 289] width 61 height 48
select select "90365"
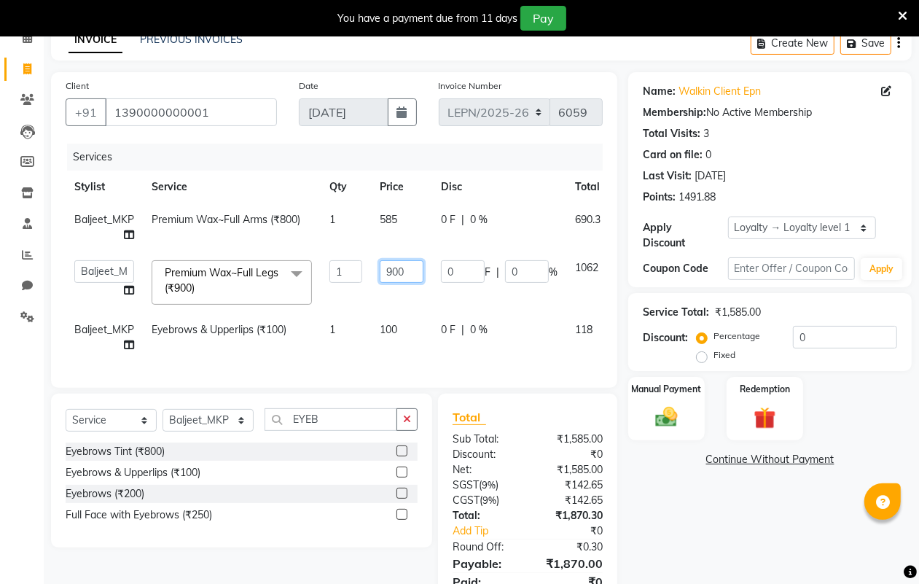
click at [404, 271] on input "900" at bounding box center [402, 271] width 44 height 23
type input "9"
type input "650"
click at [406, 329] on td "100" at bounding box center [401, 337] width 61 height 48
select select "90365"
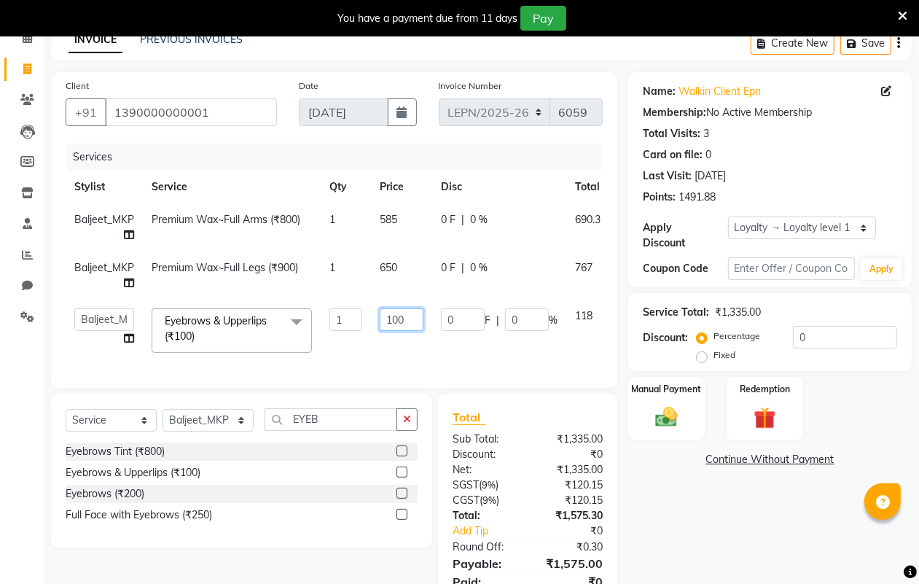
click at [412, 318] on input "100" at bounding box center [402, 319] width 44 height 23
click at [442, 351] on td "0 F | 0 %" at bounding box center [499, 330] width 134 height 62
select select "90365"
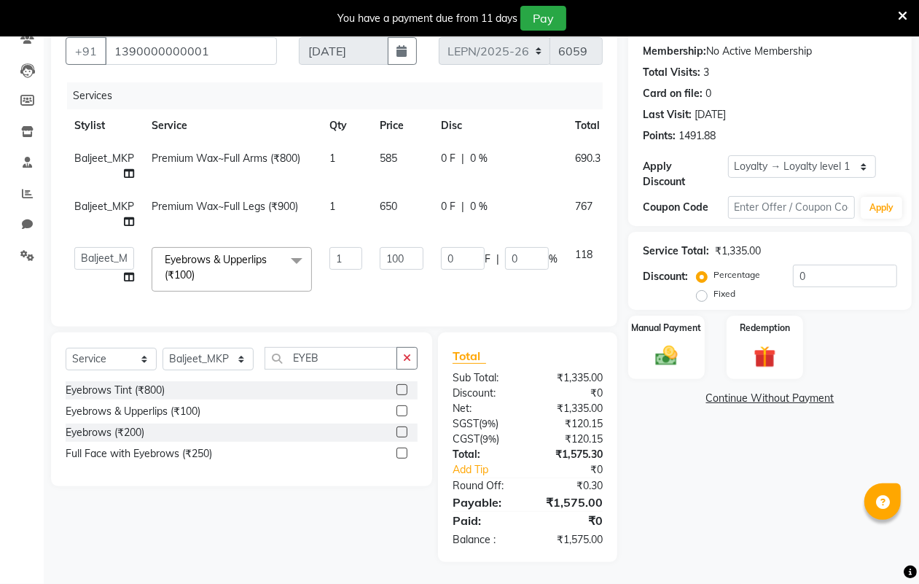
scroll to position [148, 0]
click at [398, 190] on td "650" at bounding box center [401, 214] width 61 height 48
select select "90365"
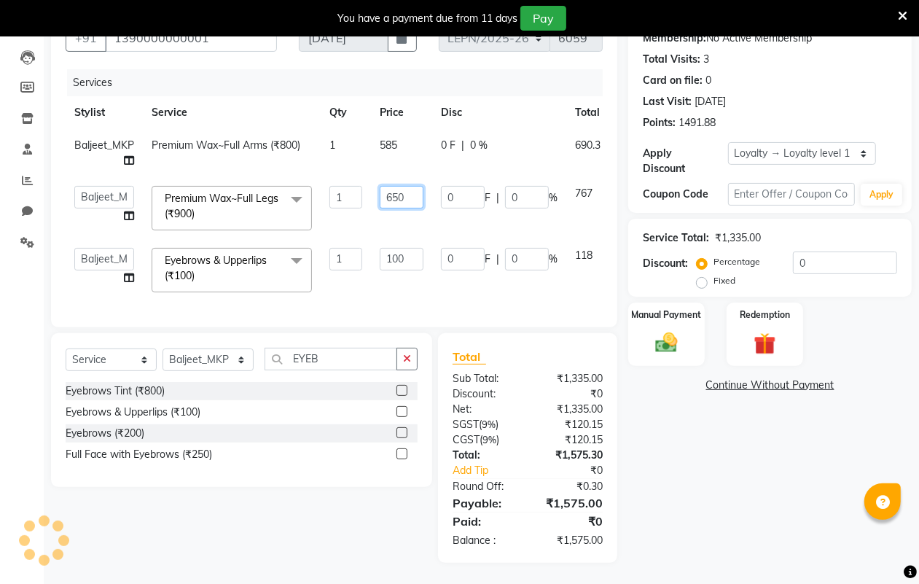
click at [407, 195] on input "650" at bounding box center [402, 197] width 44 height 23
type input "600"
click at [442, 290] on div "Services Stylist Service Qty Price Disc Total Action Baljeet_MKP Premium Wax~Fu…" at bounding box center [334, 190] width 537 height 243
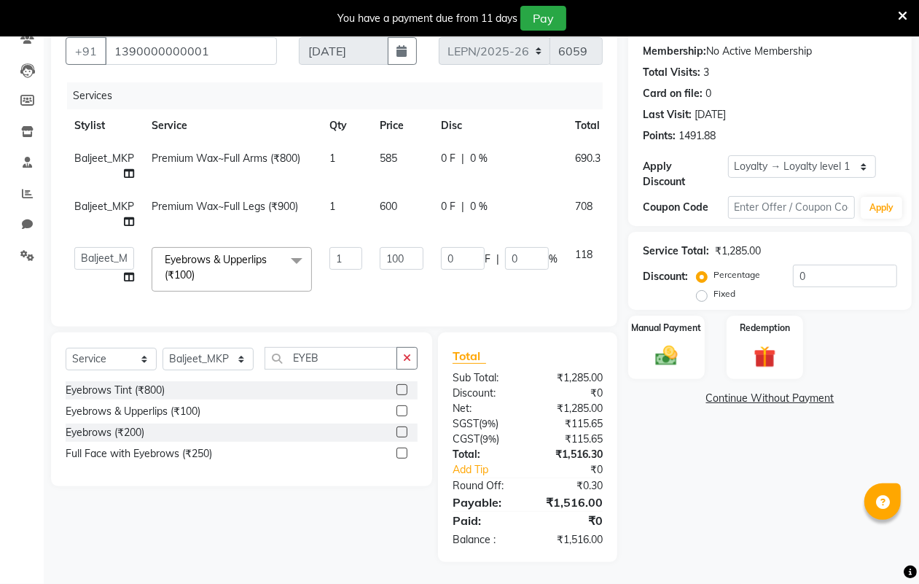
click at [398, 142] on td "585" at bounding box center [401, 166] width 61 height 48
select select "90365"
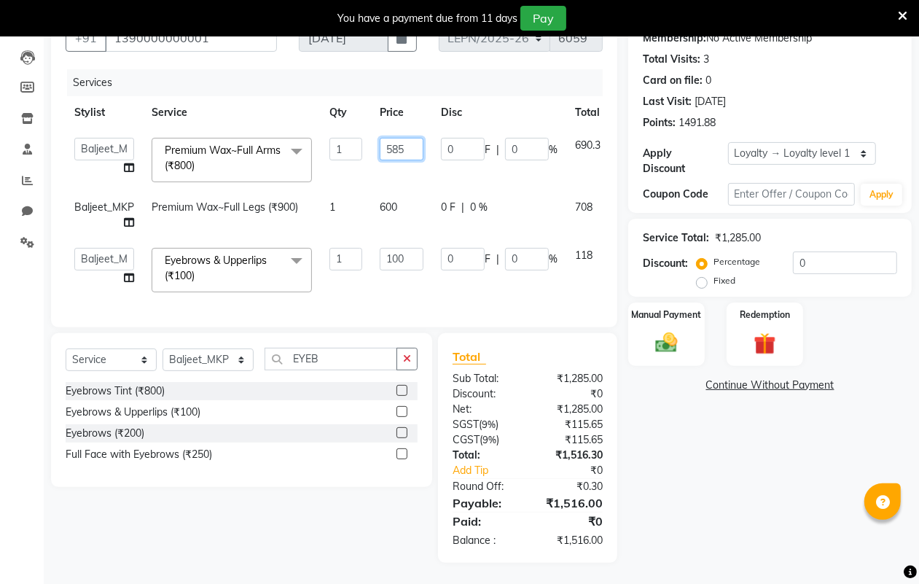
click at [408, 147] on input "585" at bounding box center [402, 149] width 44 height 23
type input "540"
click at [439, 182] on tbody "AMAN Aman_Asst Baljeet_MKP [PERSON_NAME] Bobby_Mgr Counter Sales Jassi_Beauty K…" at bounding box center [362, 215] width 592 height 172
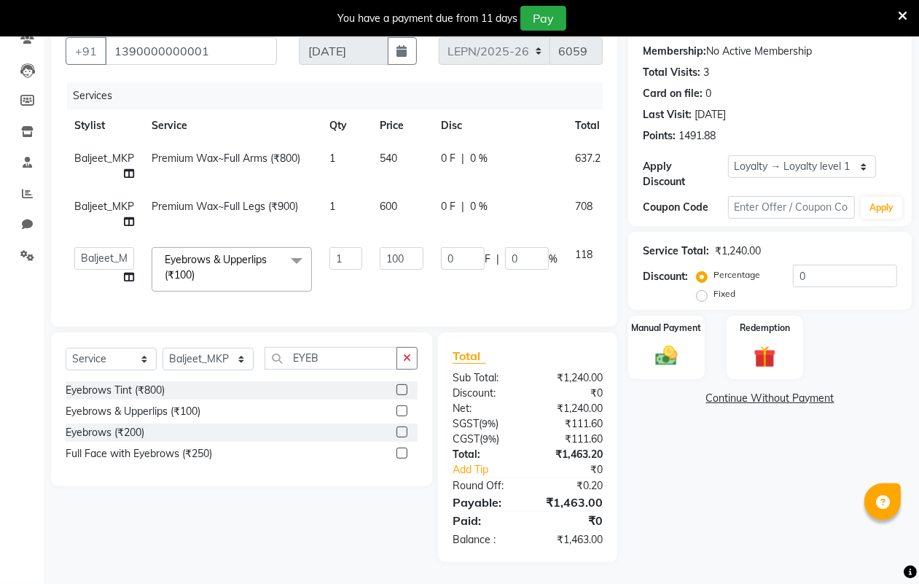
click at [403, 194] on td "600" at bounding box center [401, 214] width 61 height 48
select select "90365"
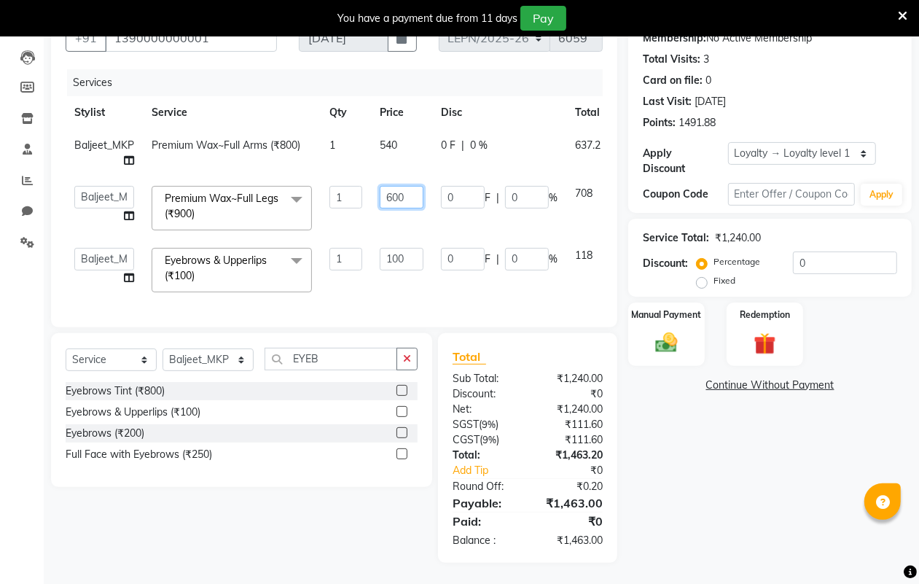
click at [402, 191] on input "600" at bounding box center [402, 197] width 44 height 23
type input "6"
type input "575"
click at [409, 220] on td "575" at bounding box center [401, 208] width 61 height 62
select select "90365"
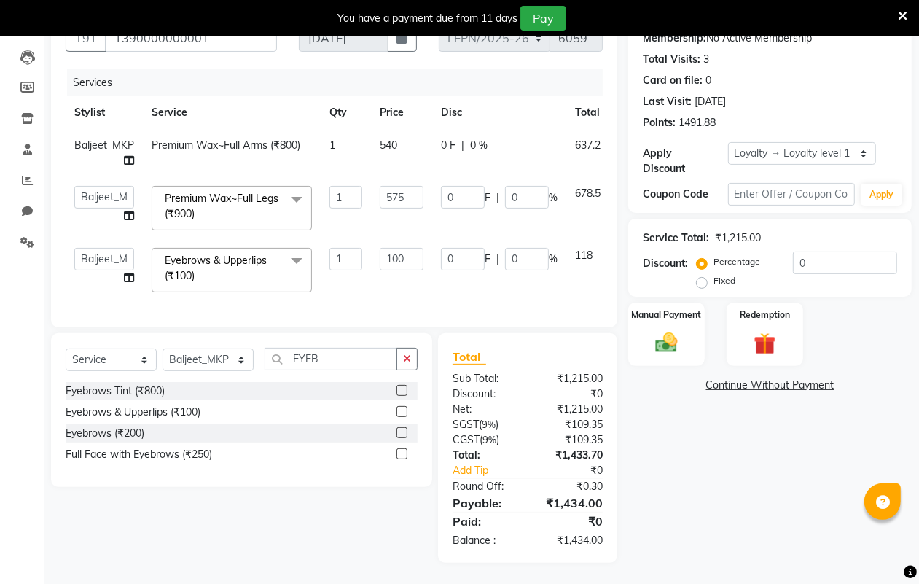
scroll to position [162, 0]
click at [401, 247] on input "100" at bounding box center [402, 258] width 44 height 23
click at [406, 247] on input "100" at bounding box center [402, 258] width 44 height 23
type input "1"
type input "85"
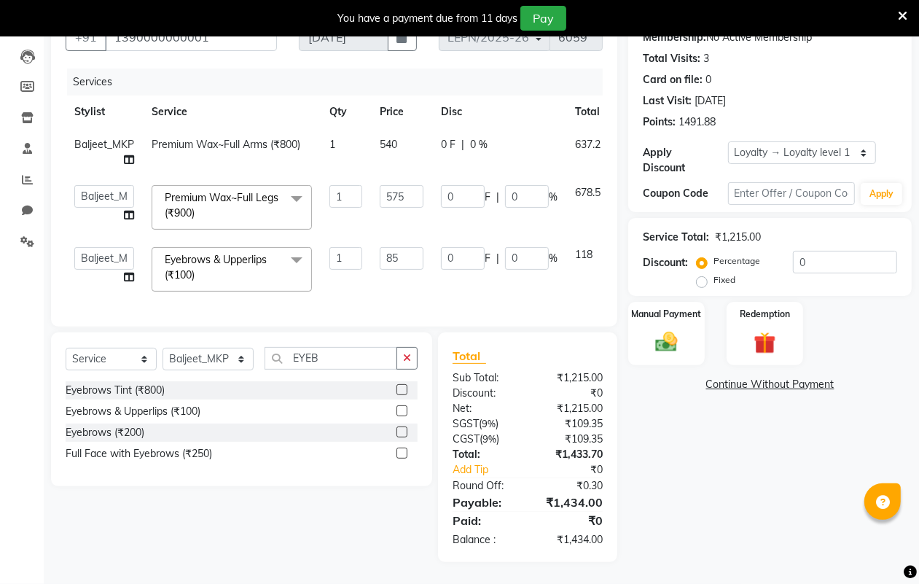
click at [413, 268] on td "85" at bounding box center [401, 269] width 61 height 62
select select "90365"
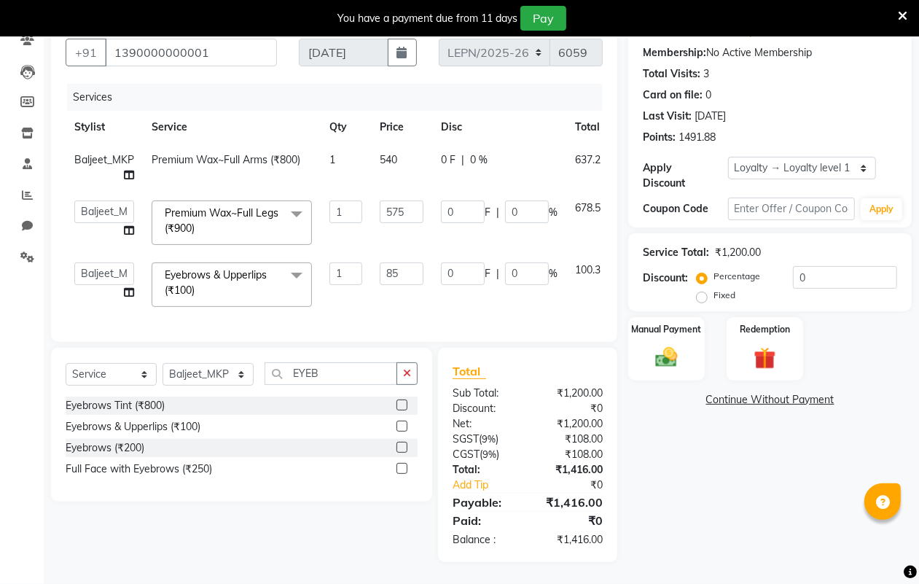
scroll to position [147, 0]
click at [412, 200] on input "575" at bounding box center [402, 211] width 44 height 23
type input "5"
type input "545"
click at [428, 223] on td "545" at bounding box center [401, 223] width 61 height 62
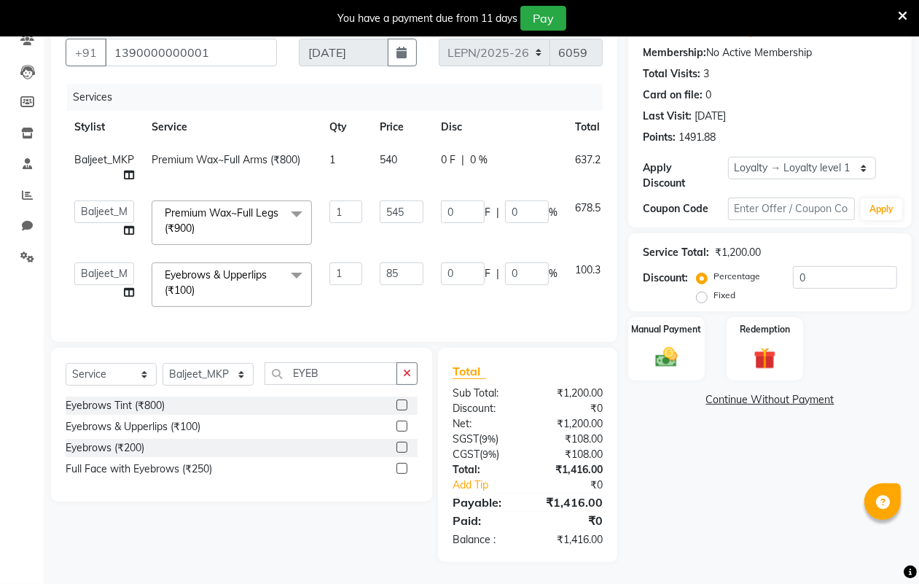
select select "90365"
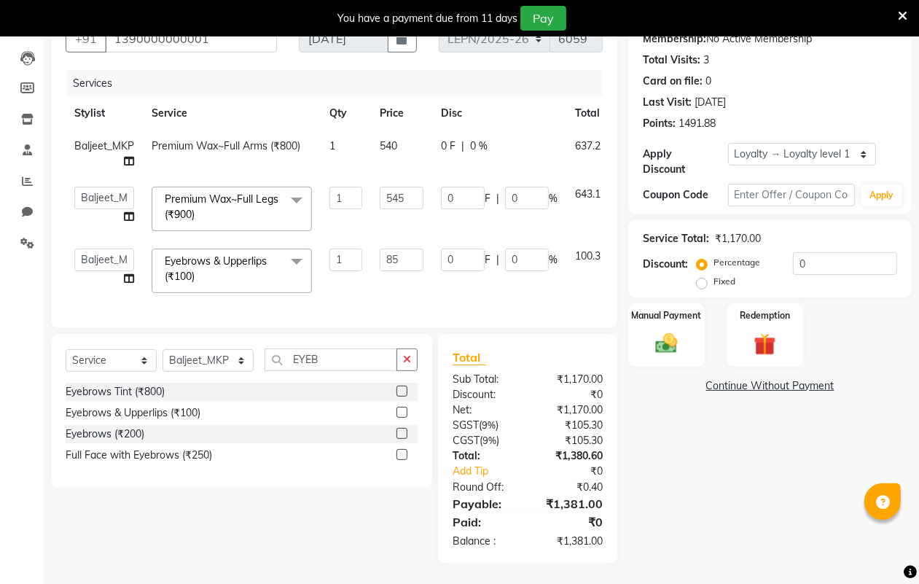
click at [403, 138] on td "540" at bounding box center [401, 154] width 61 height 48
select select "90365"
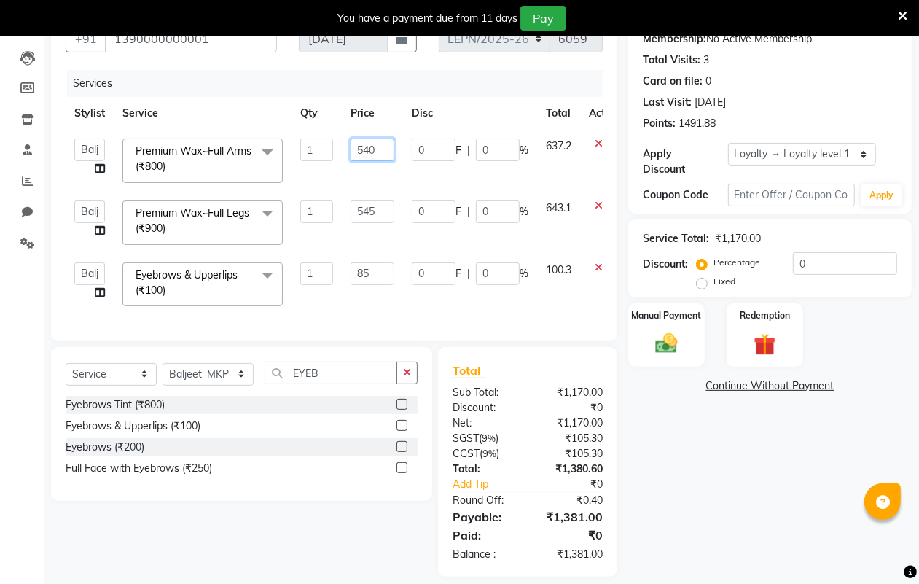
click at [377, 146] on input "540" at bounding box center [372, 149] width 44 height 23
type input "5"
type input "510"
click at [398, 182] on tbody "AMAN Aman_Asst Baljeet_MKP [PERSON_NAME] Bobby_Mgr Counter Sales Jassi_Beauty K…" at bounding box center [347, 222] width 563 height 185
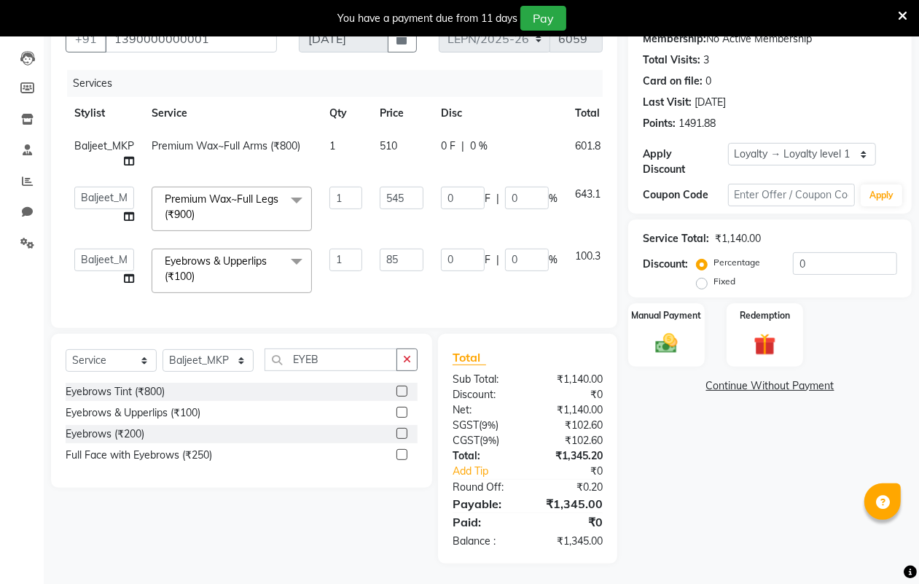
scroll to position [162, 0]
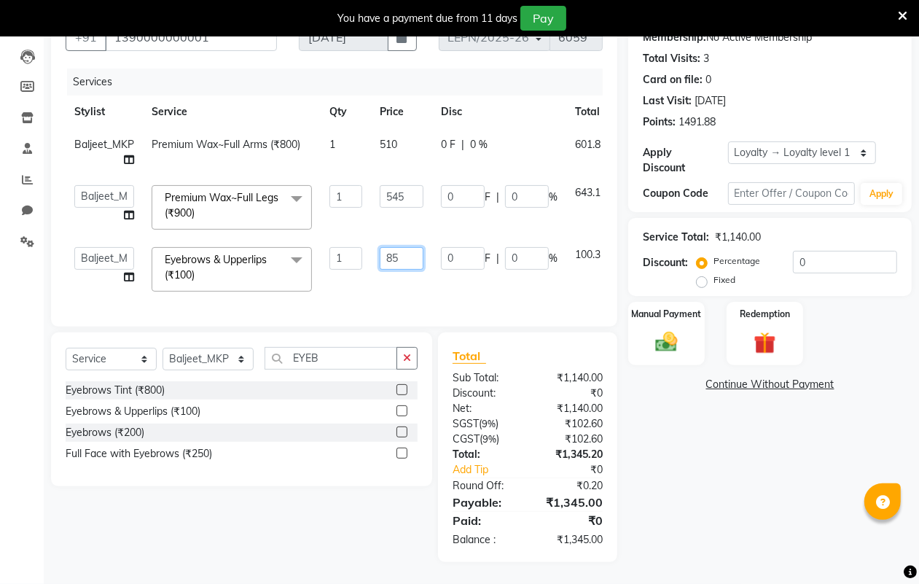
click at [404, 247] on input "85" at bounding box center [402, 258] width 44 height 23
type input "81"
click at [425, 275] on td "81" at bounding box center [401, 269] width 61 height 62
select select "90365"
click at [665, 329] on img at bounding box center [666, 342] width 36 height 26
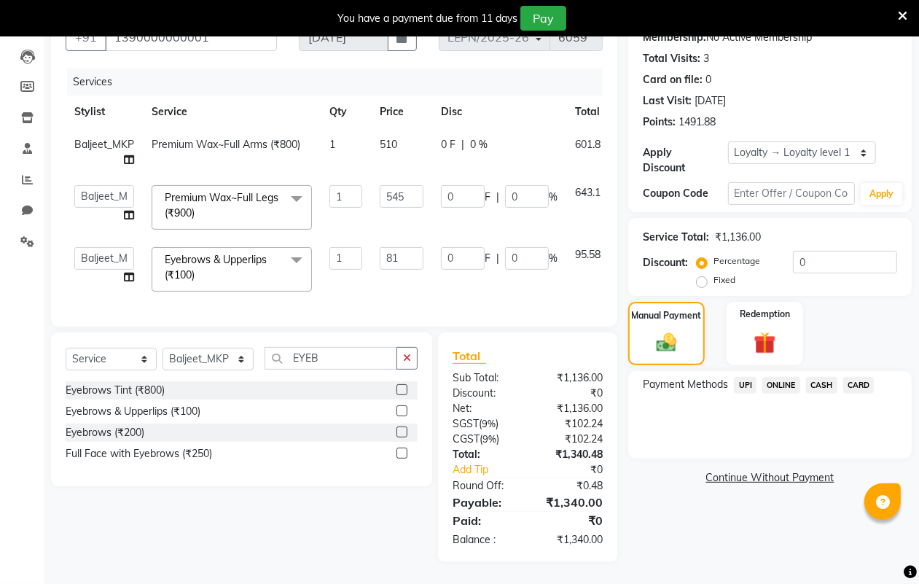
click at [821, 377] on span "CASH" at bounding box center [821, 385] width 31 height 17
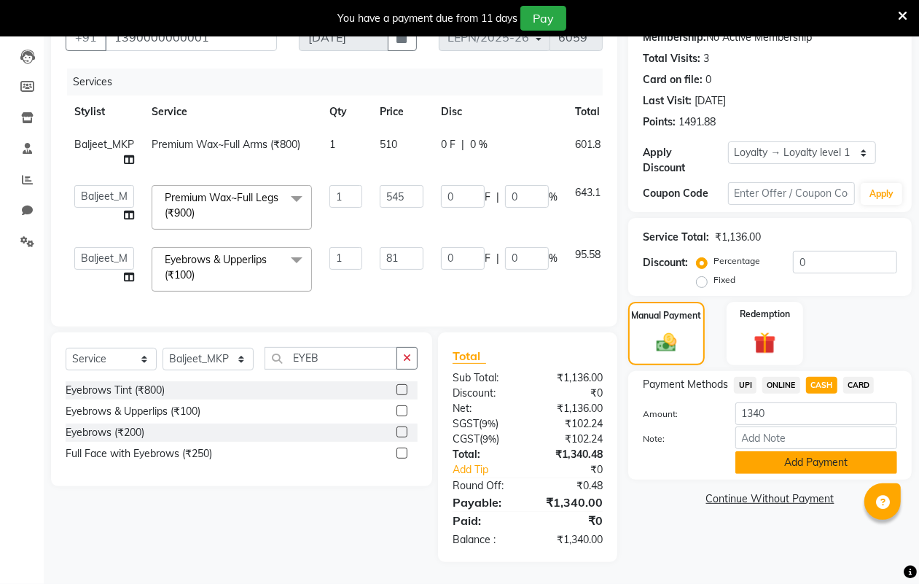
click at [780, 451] on button "Add Payment" at bounding box center [816, 462] width 162 height 23
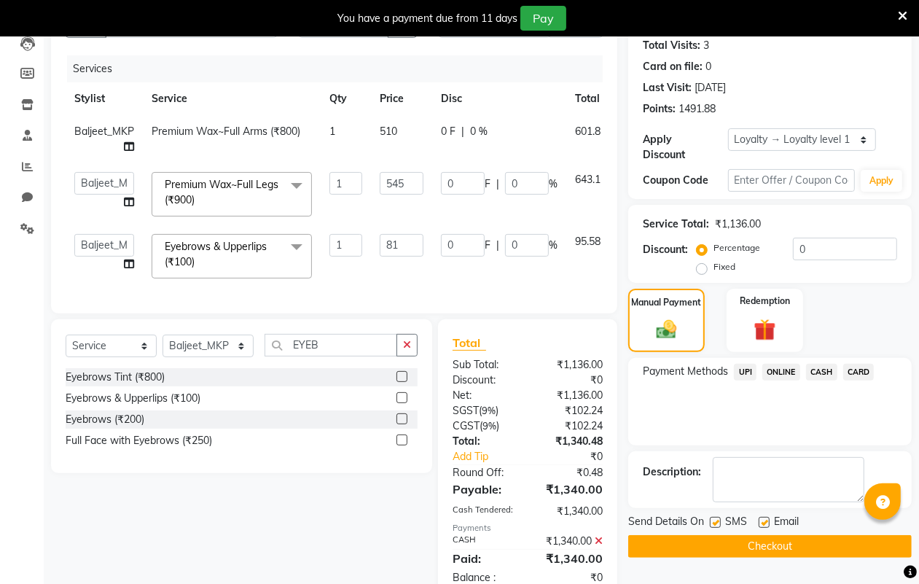
scroll to position [332, 0]
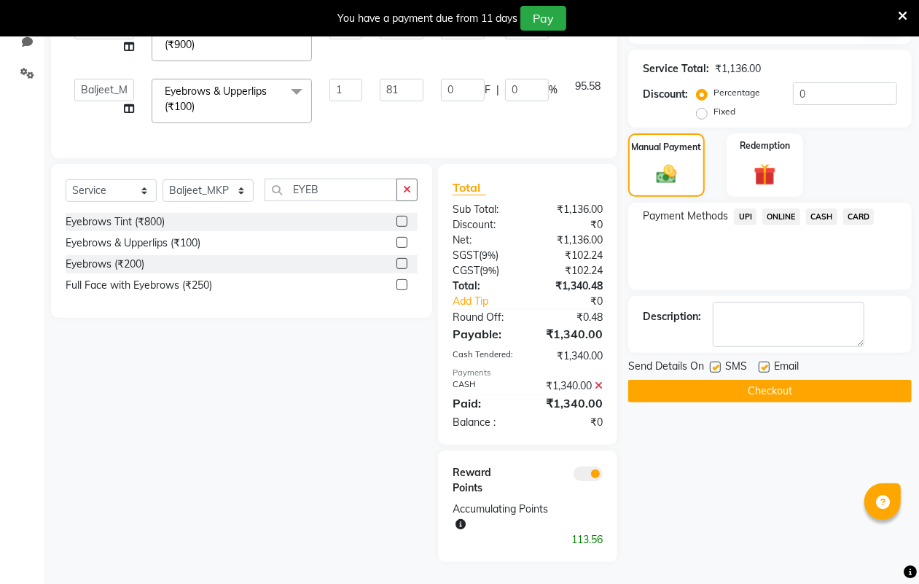
click at [729, 380] on button "Checkout" at bounding box center [769, 391] width 283 height 23
